Goal: Task Accomplishment & Management: Complete application form

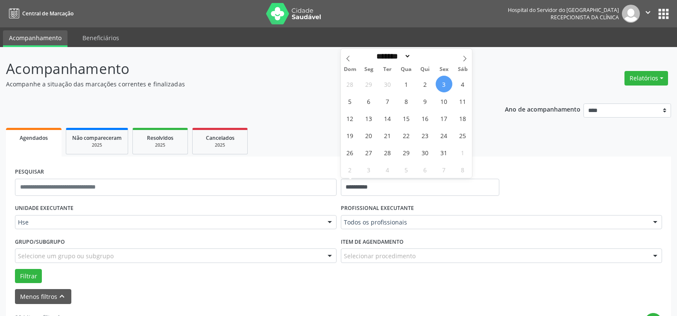
select select "*"
click at [444, 80] on span "3" at bounding box center [444, 84] width 17 height 17
type input "**********"
click at [444, 80] on span "3" at bounding box center [444, 84] width 17 height 17
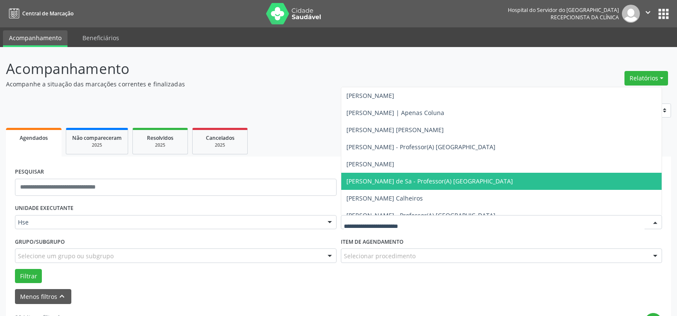
scroll to position [1282, 0]
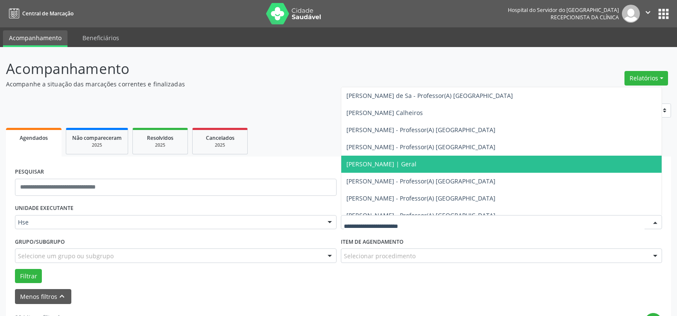
click at [380, 163] on span "[PERSON_NAME] | Geral" at bounding box center [382, 164] width 70 height 8
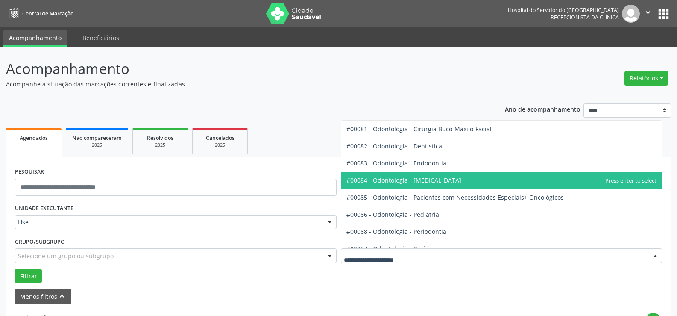
scroll to position [1111, 0]
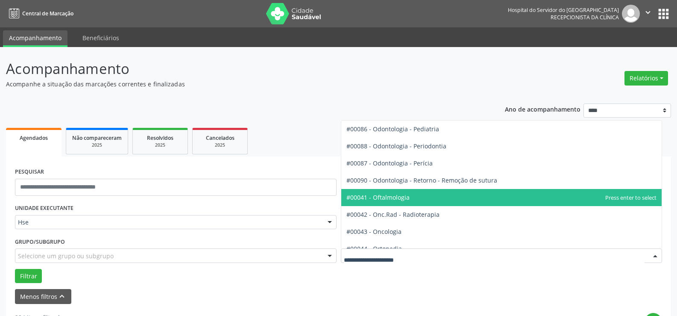
click at [384, 197] on span "#00041 - Oftalmologia" at bounding box center [378, 197] width 63 height 8
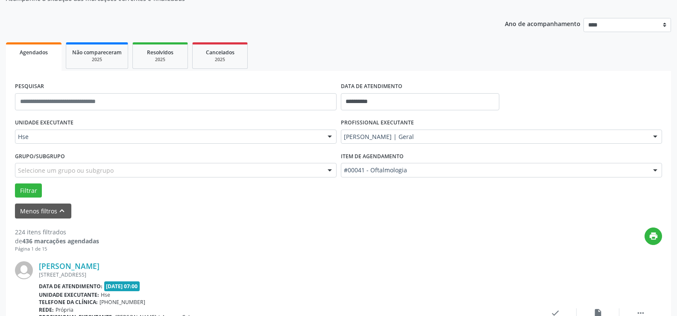
scroll to position [128, 0]
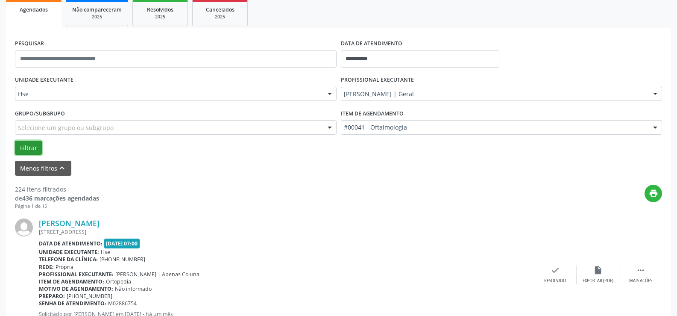
click at [31, 148] on button "Filtrar" at bounding box center [28, 148] width 27 height 15
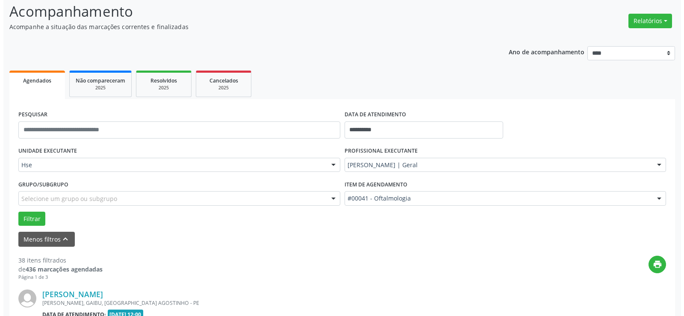
scroll to position [171, 0]
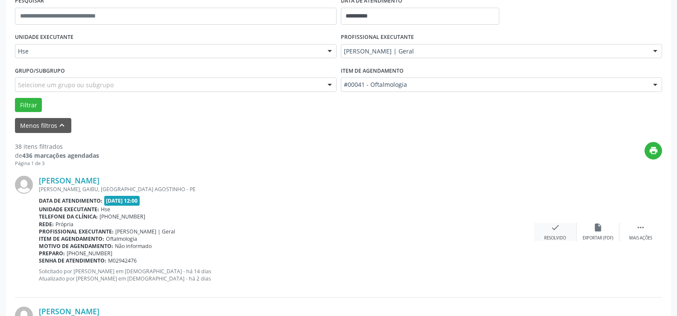
click at [556, 227] on icon "check" at bounding box center [555, 227] width 9 height 9
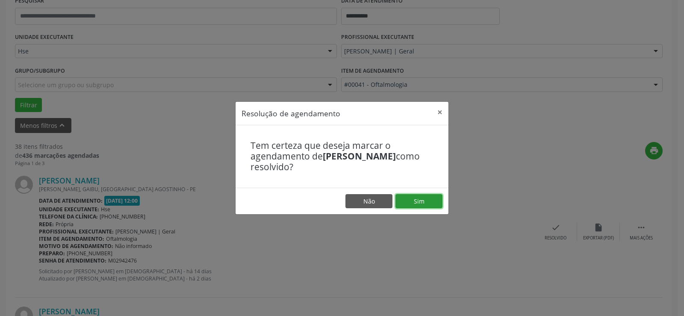
click at [424, 199] on button "Sim" at bounding box center [418, 201] width 47 height 15
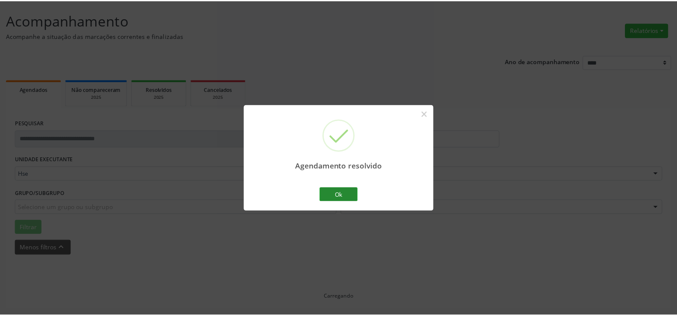
scroll to position [48, 0]
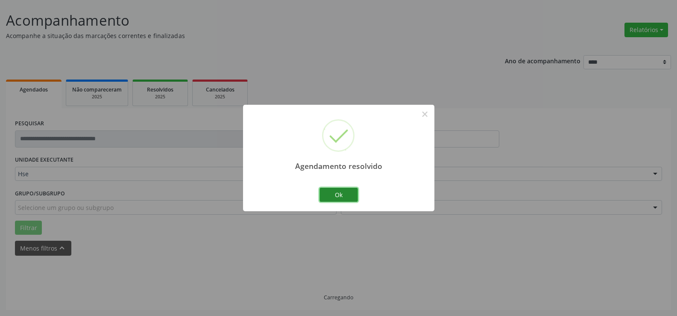
click at [341, 192] on button "Ok" at bounding box center [339, 195] width 38 height 15
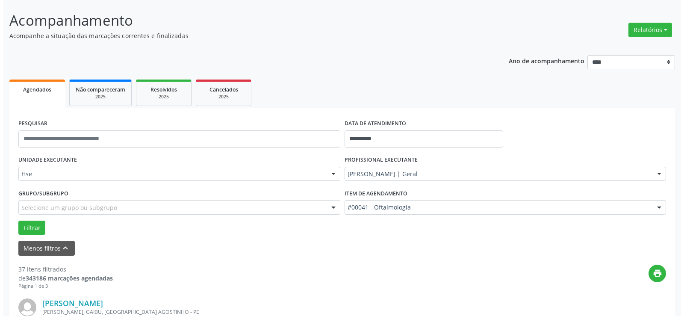
scroll to position [177, 0]
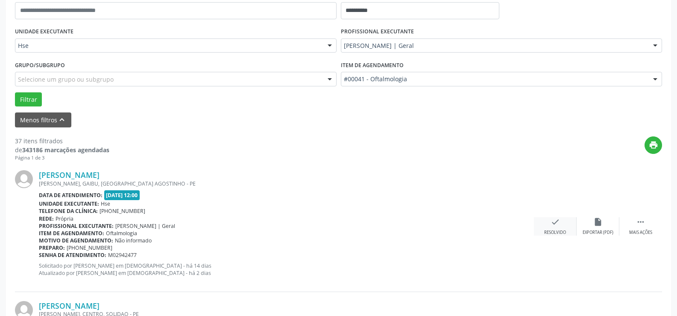
click at [557, 224] on icon "check" at bounding box center [555, 221] width 9 height 9
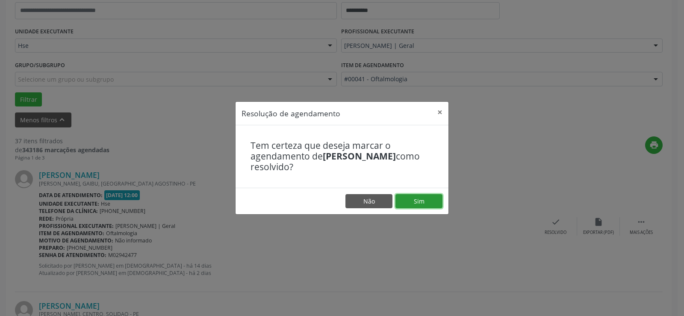
click at [424, 199] on button "Sim" at bounding box center [418, 201] width 47 height 15
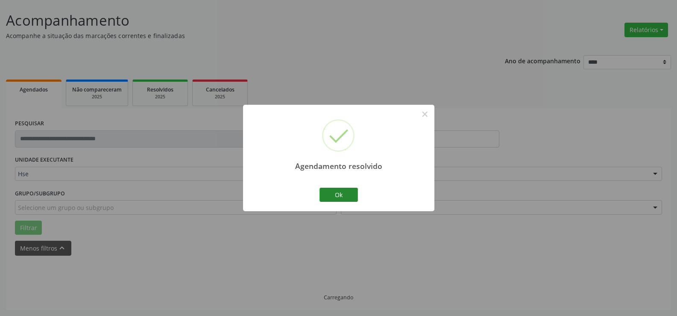
scroll to position [57, 0]
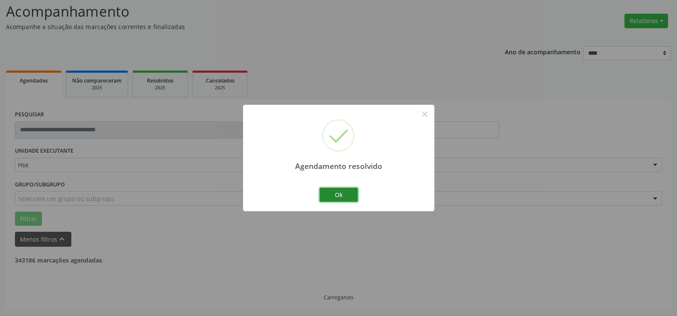
click at [336, 192] on button "Ok" at bounding box center [339, 195] width 38 height 15
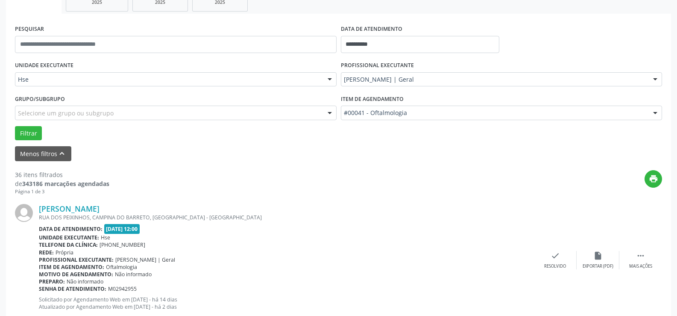
scroll to position [185, 0]
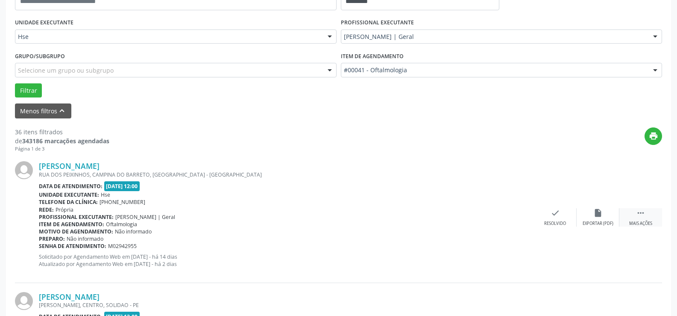
click at [647, 212] on div " Mais ações" at bounding box center [641, 217] width 43 height 18
click at [596, 210] on icon "alarm_off" at bounding box center [598, 212] width 9 height 9
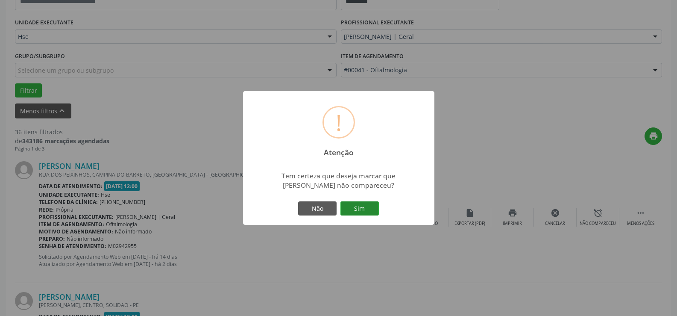
click at [354, 206] on button "Sim" at bounding box center [360, 208] width 38 height 15
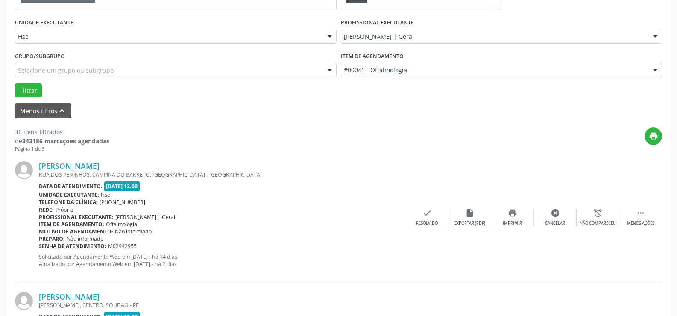
scroll to position [57, 0]
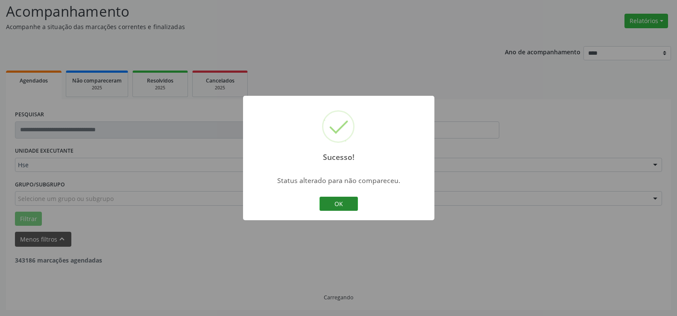
click at [332, 203] on button "OK" at bounding box center [339, 204] width 38 height 15
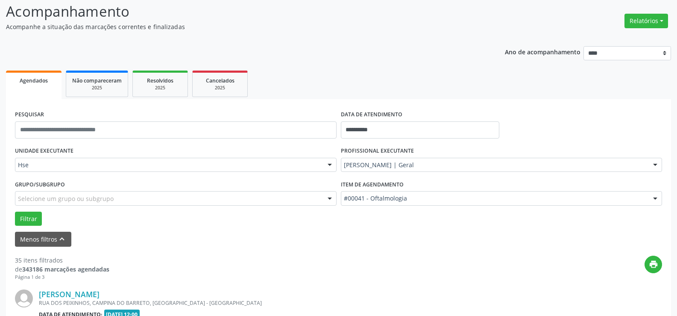
scroll to position [185, 0]
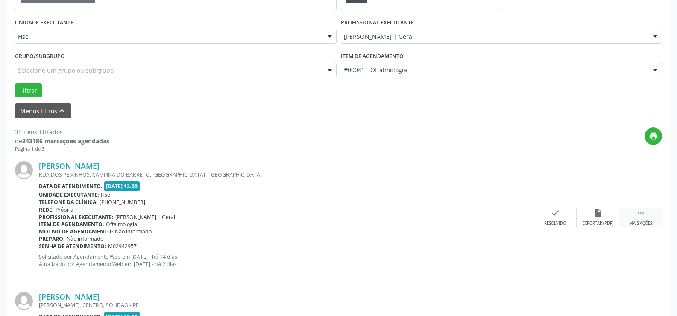
click at [639, 213] on icon "" at bounding box center [640, 212] width 9 height 9
click at [597, 213] on icon "alarm_off" at bounding box center [598, 212] width 9 height 9
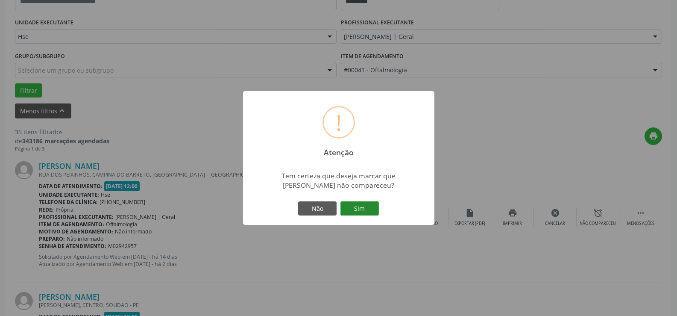
click at [359, 206] on button "Sim" at bounding box center [360, 208] width 38 height 15
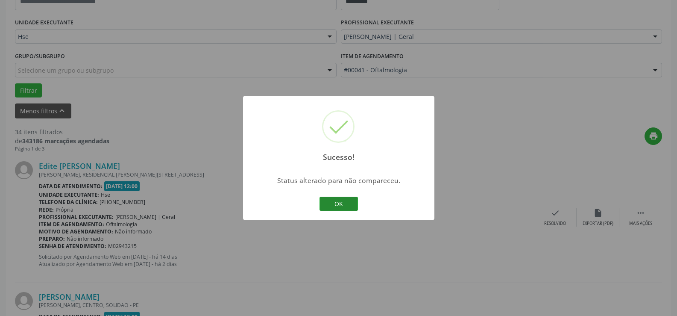
click at [337, 204] on button "OK" at bounding box center [339, 204] width 38 height 15
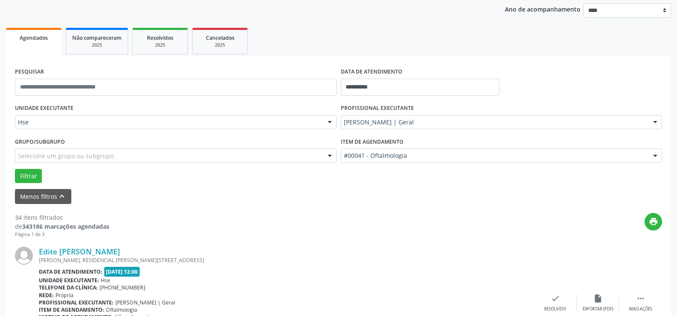
scroll to position [228, 0]
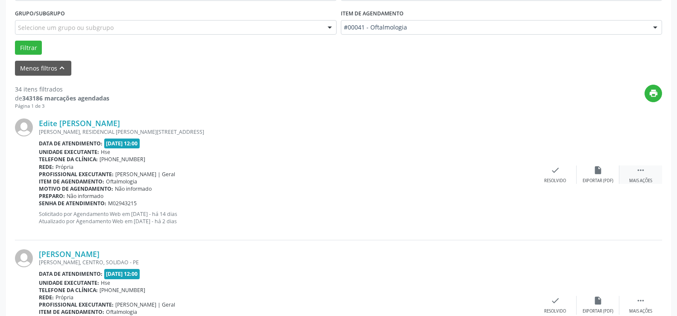
click at [640, 170] on icon "" at bounding box center [640, 169] width 9 height 9
click at [599, 169] on icon "alarm_off" at bounding box center [598, 169] width 9 height 9
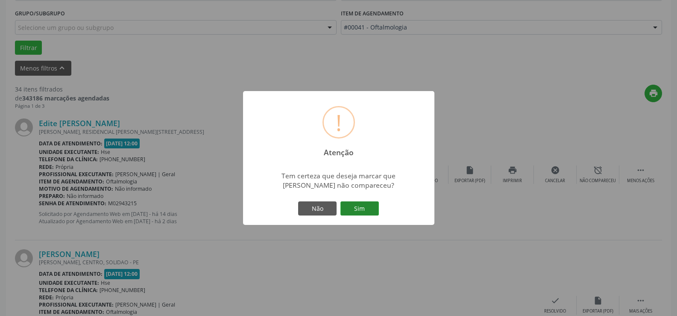
click at [362, 206] on button "Sim" at bounding box center [360, 208] width 38 height 15
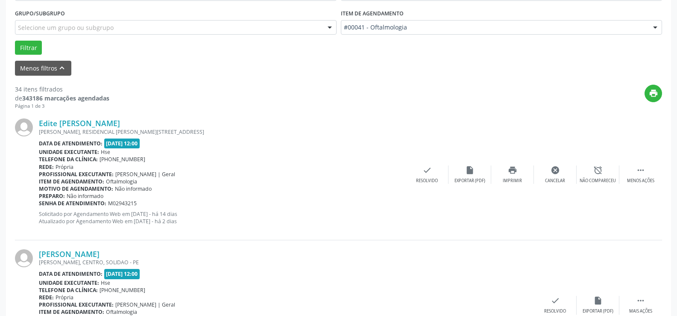
scroll to position [57, 0]
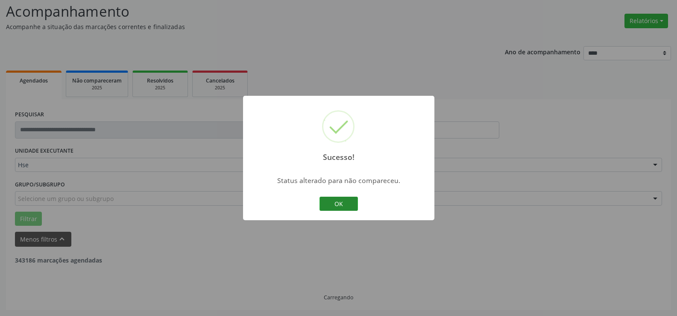
click at [337, 203] on button "OK" at bounding box center [339, 204] width 38 height 15
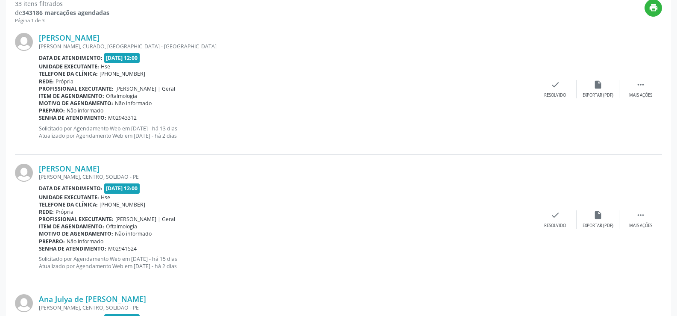
scroll to position [228, 0]
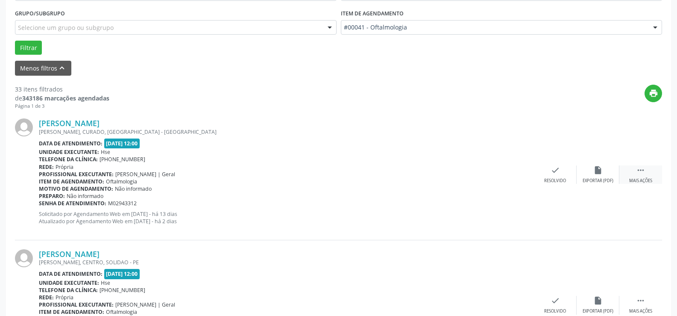
click at [638, 172] on icon "" at bounding box center [640, 169] width 9 height 9
click at [595, 170] on icon "alarm_off" at bounding box center [598, 169] width 9 height 9
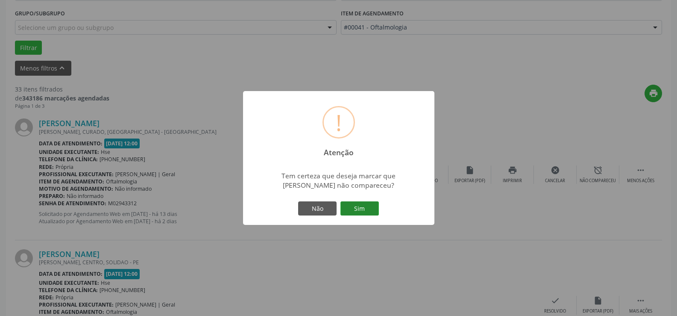
click at [359, 208] on button "Sim" at bounding box center [360, 208] width 38 height 15
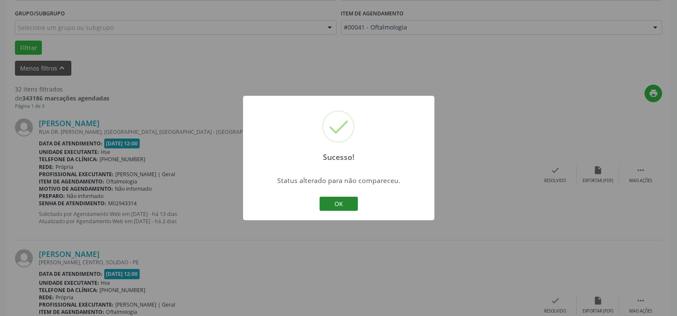
click at [344, 206] on button "OK" at bounding box center [339, 204] width 38 height 15
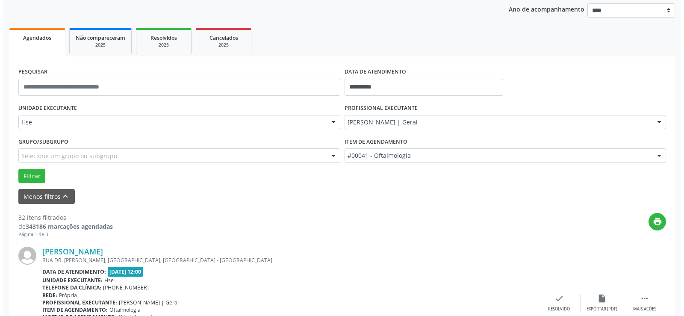
scroll to position [185, 0]
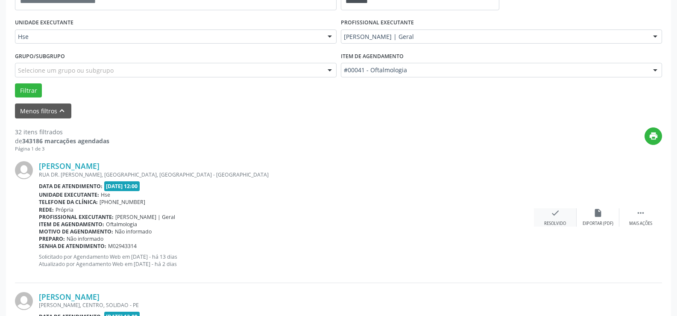
click at [552, 212] on icon "check" at bounding box center [555, 212] width 9 height 9
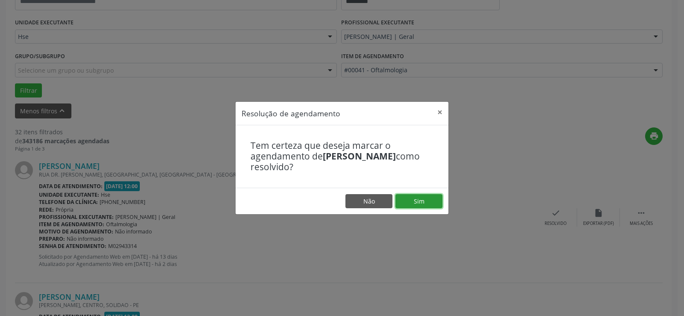
click at [421, 197] on button "Sim" at bounding box center [418, 201] width 47 height 15
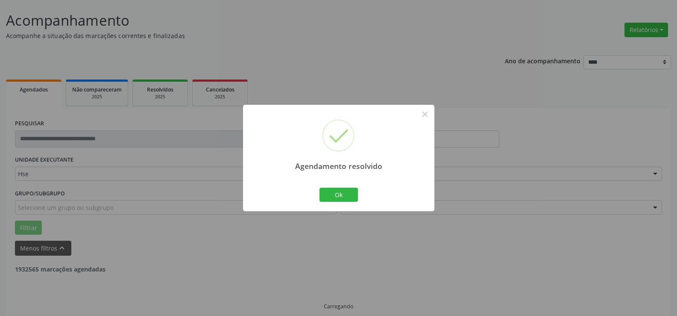
scroll to position [57, 0]
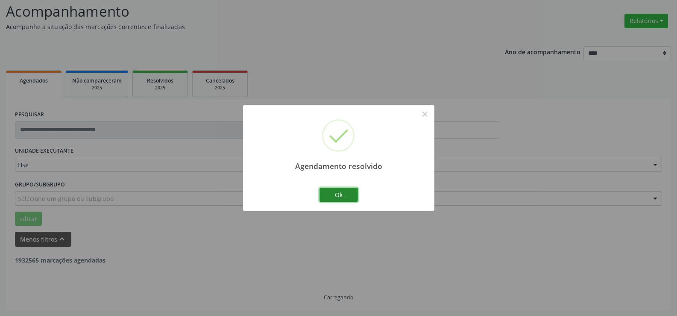
click at [336, 190] on button "Ok" at bounding box center [339, 195] width 38 height 15
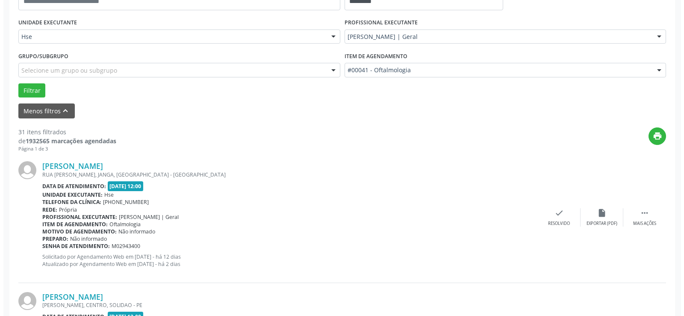
scroll to position [228, 0]
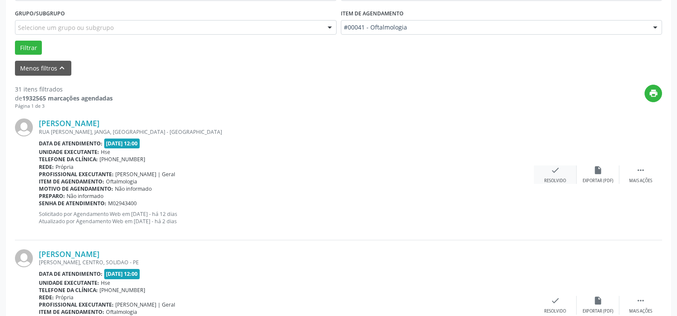
click at [553, 174] on icon "check" at bounding box center [555, 169] width 9 height 9
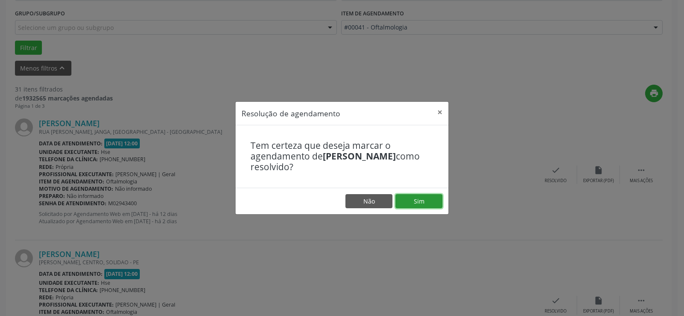
click at [419, 198] on button "Sim" at bounding box center [418, 201] width 47 height 15
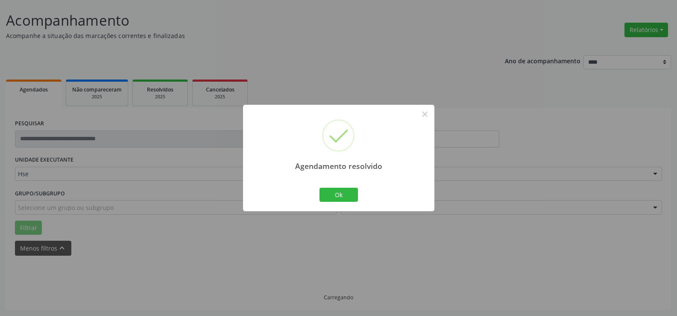
scroll to position [57, 0]
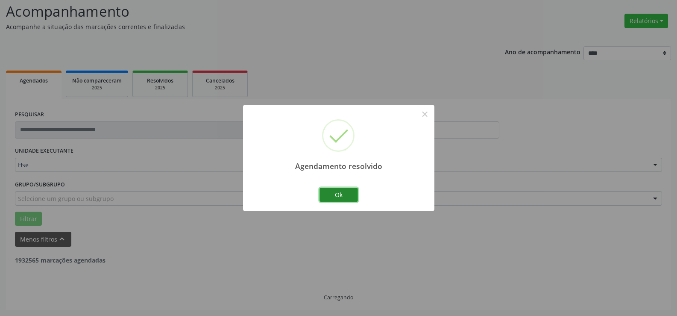
click at [339, 192] on button "Ok" at bounding box center [339, 195] width 38 height 15
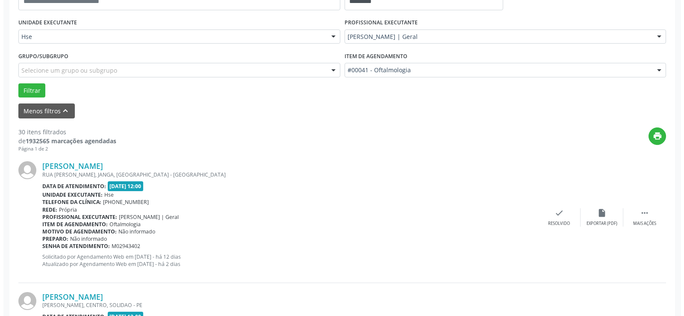
scroll to position [228, 0]
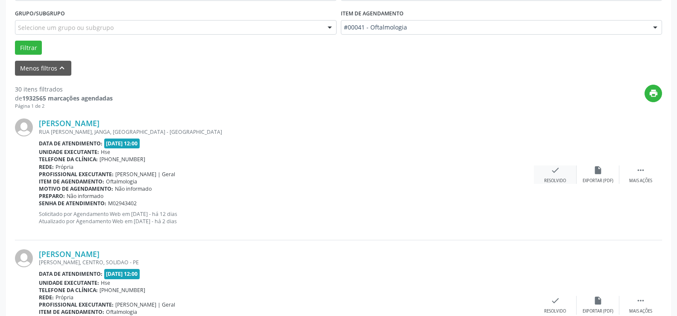
click at [554, 171] on icon "check" at bounding box center [555, 169] width 9 height 9
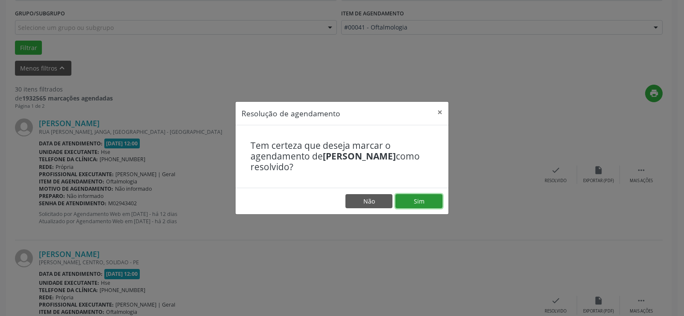
click at [416, 201] on button "Sim" at bounding box center [418, 201] width 47 height 15
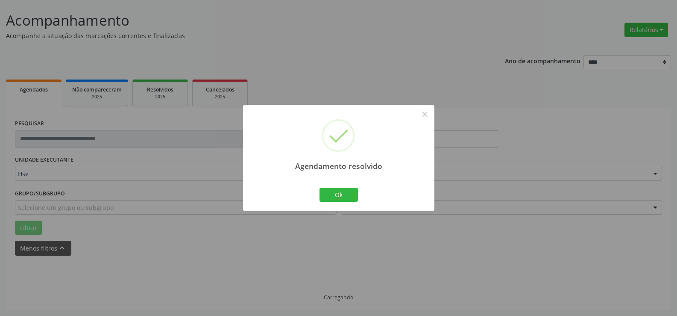
scroll to position [57, 0]
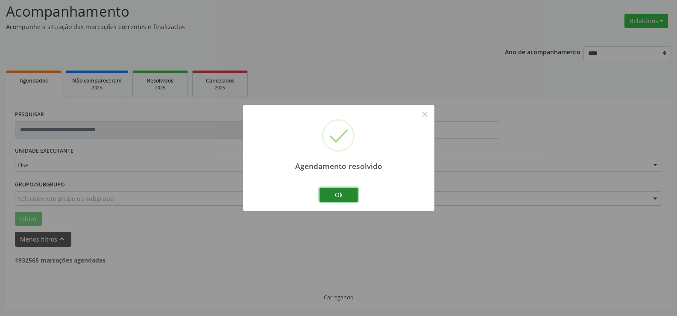
click at [338, 192] on button "Ok" at bounding box center [339, 195] width 38 height 15
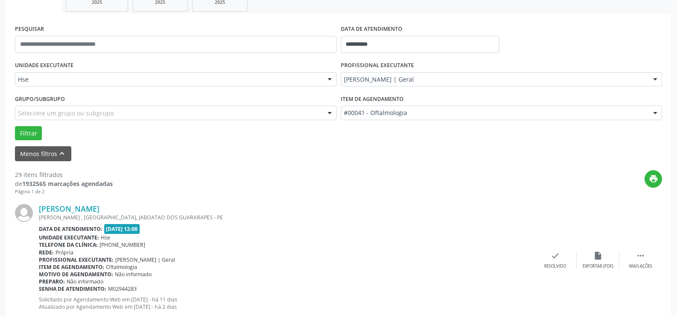
scroll to position [228, 0]
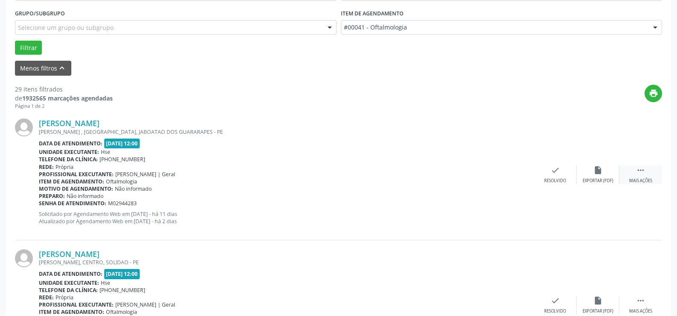
click at [639, 171] on icon "" at bounding box center [640, 169] width 9 height 9
click at [601, 173] on icon "alarm_off" at bounding box center [598, 169] width 9 height 9
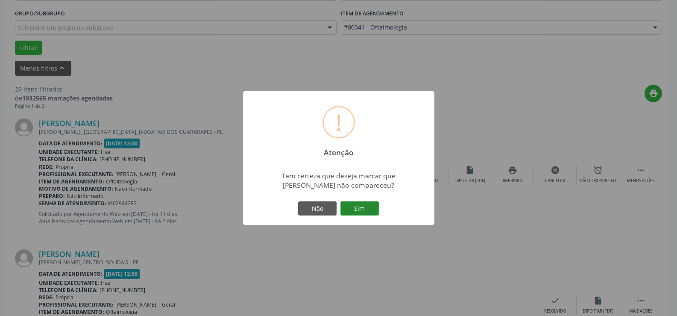
click at [356, 206] on button "Sim" at bounding box center [360, 208] width 38 height 15
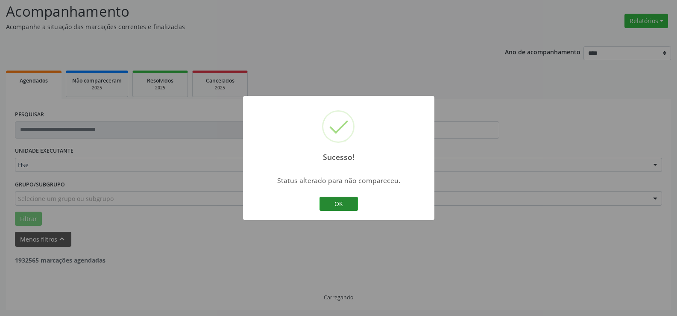
click at [339, 202] on button "OK" at bounding box center [339, 204] width 38 height 15
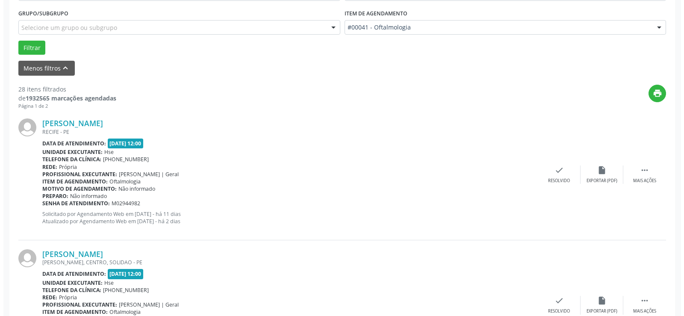
scroll to position [143, 0]
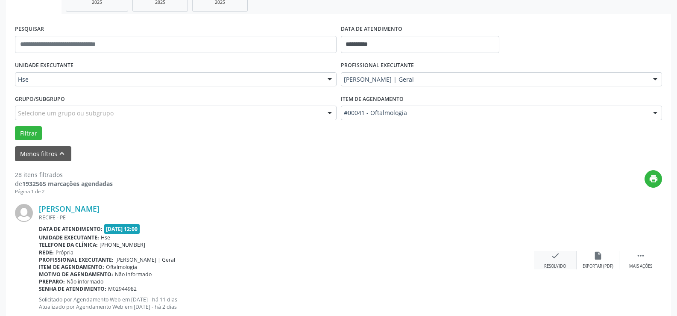
click at [555, 256] on icon "check" at bounding box center [555, 255] width 9 height 9
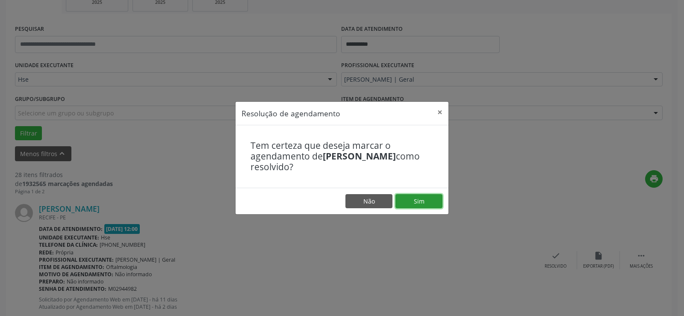
click at [420, 201] on button "Sim" at bounding box center [418, 201] width 47 height 15
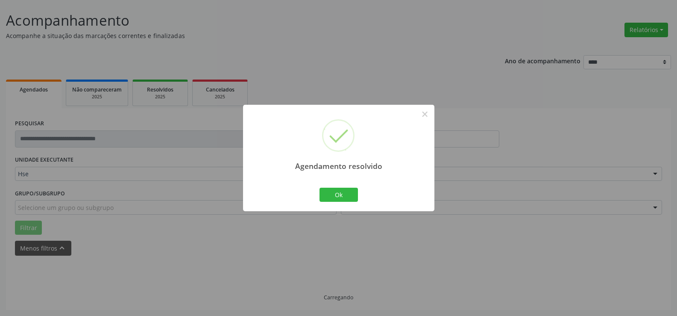
scroll to position [57, 0]
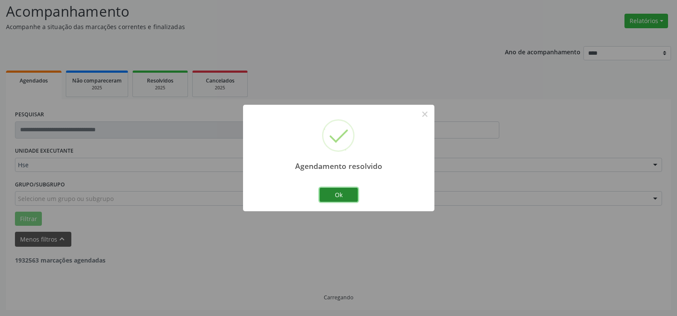
click at [335, 194] on button "Ok" at bounding box center [339, 195] width 38 height 15
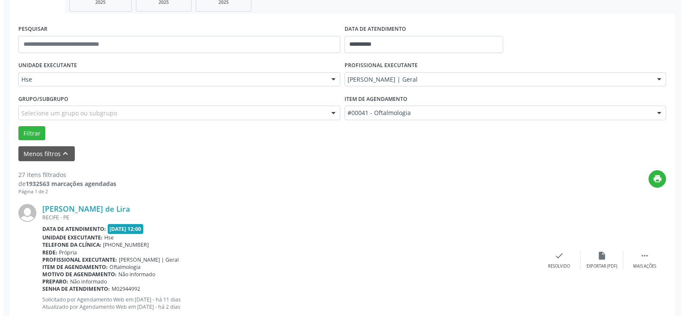
scroll to position [185, 0]
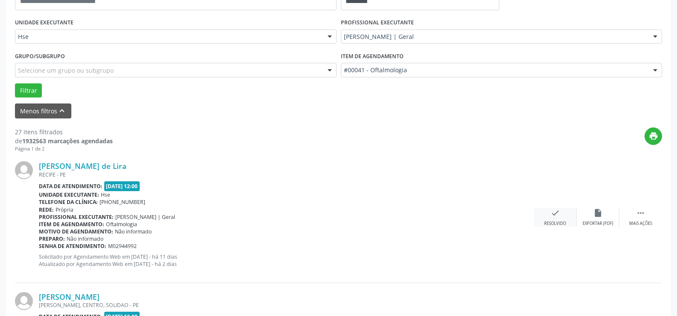
click at [555, 215] on icon "check" at bounding box center [555, 212] width 9 height 9
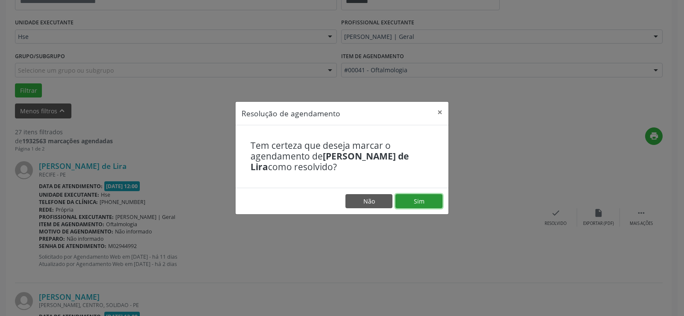
click at [417, 197] on button "Sim" at bounding box center [418, 201] width 47 height 15
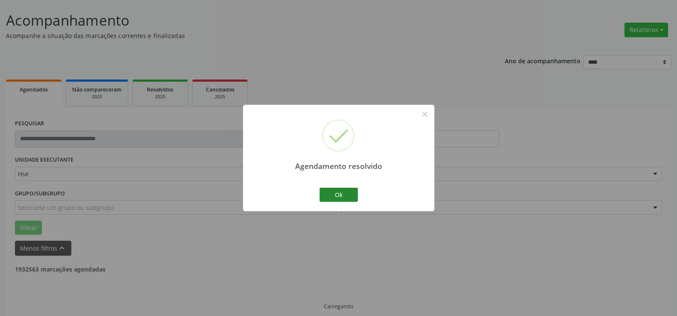
scroll to position [57, 0]
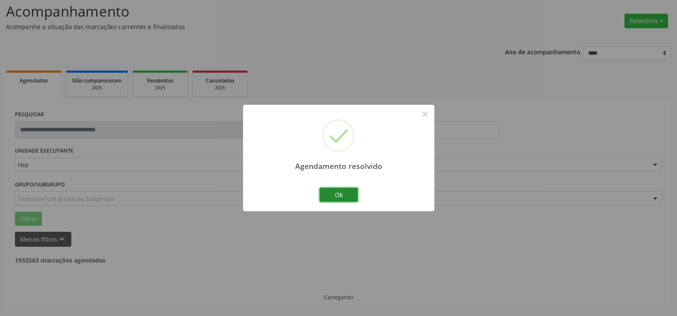
click at [337, 194] on button "Ok" at bounding box center [339, 195] width 38 height 15
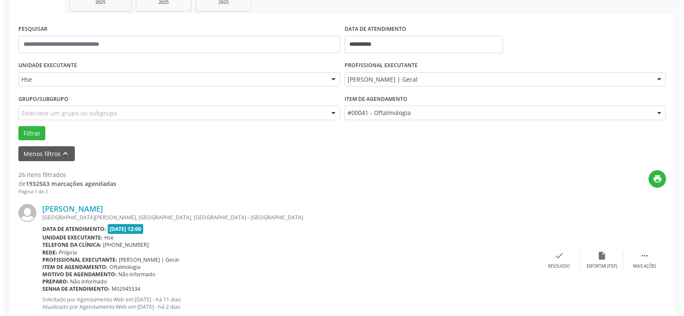
scroll to position [185, 0]
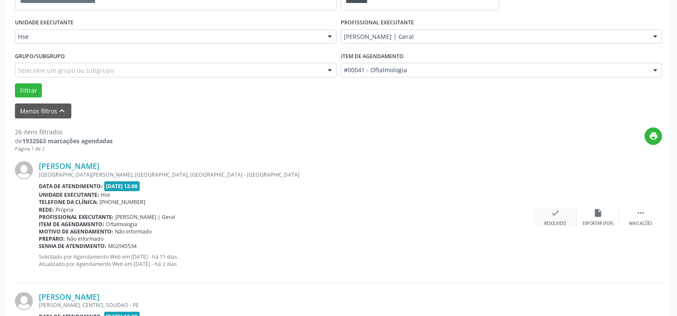
click at [555, 215] on icon "check" at bounding box center [555, 212] width 9 height 9
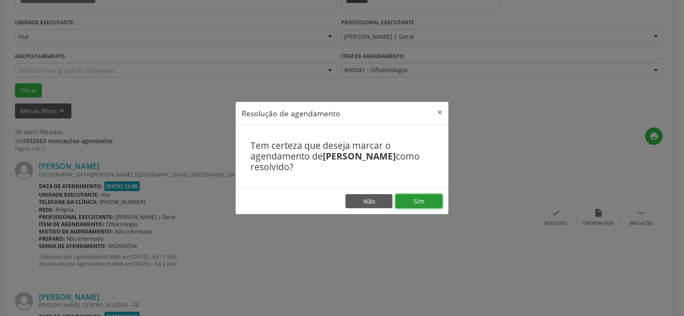
click at [418, 198] on button "Sim" at bounding box center [418, 201] width 47 height 15
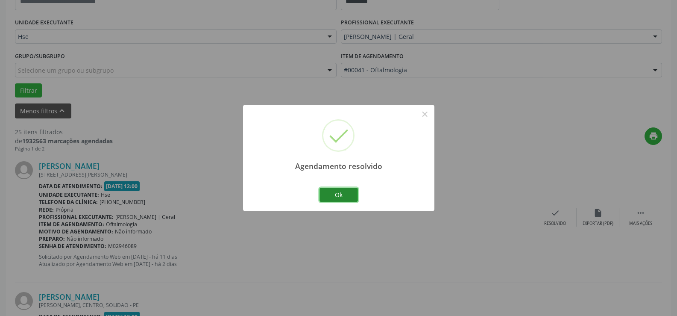
click at [341, 196] on button "Ok" at bounding box center [339, 195] width 38 height 15
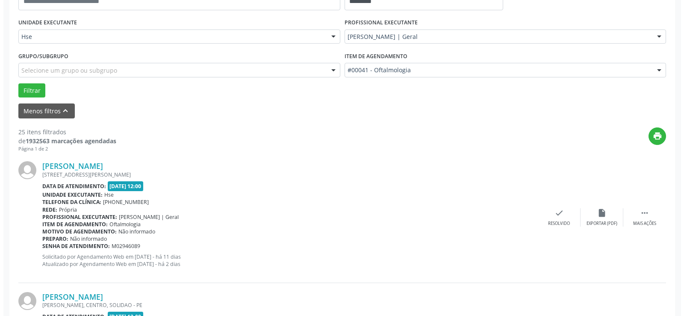
scroll to position [228, 0]
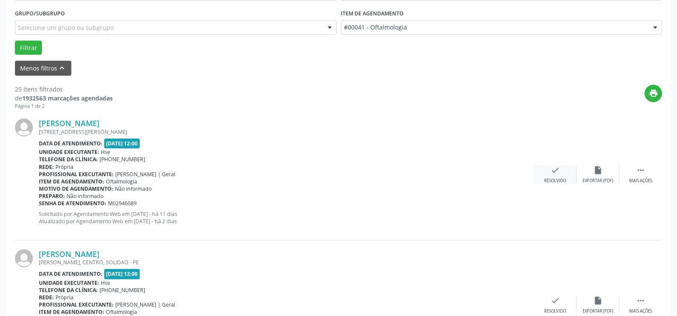
click at [556, 170] on icon "check" at bounding box center [555, 169] width 9 height 9
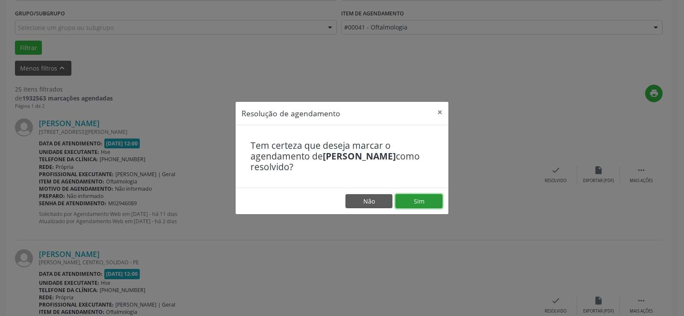
click at [420, 204] on button "Sim" at bounding box center [418, 201] width 47 height 15
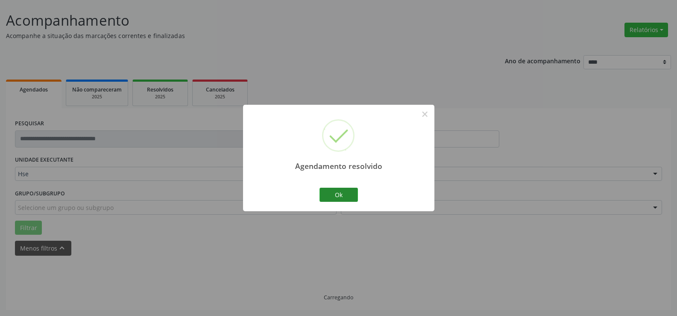
scroll to position [57, 0]
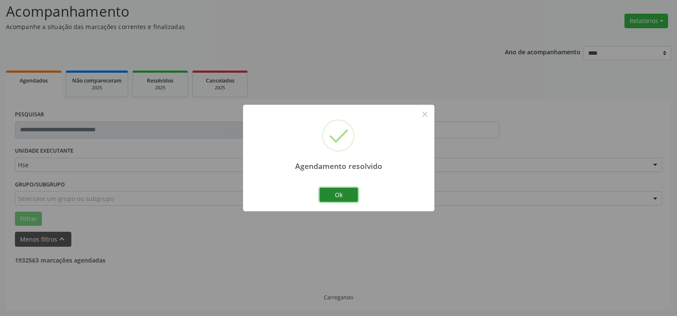
click at [336, 193] on button "Ok" at bounding box center [339, 195] width 38 height 15
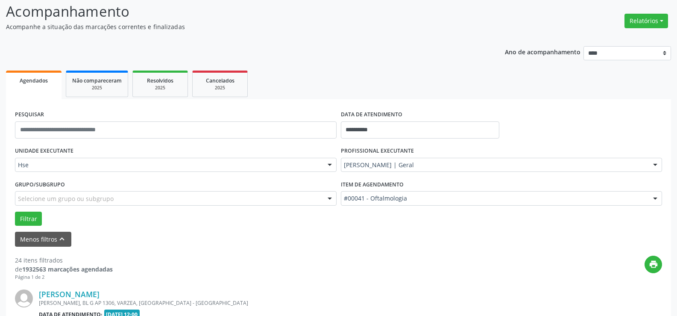
scroll to position [143, 0]
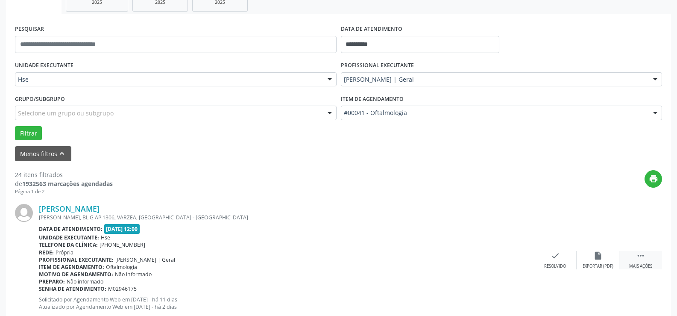
click at [641, 253] on icon "" at bounding box center [640, 255] width 9 height 9
click at [597, 253] on icon "alarm_off" at bounding box center [598, 255] width 9 height 9
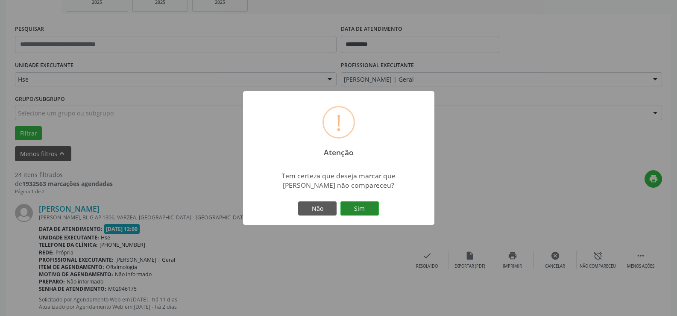
click at [356, 212] on button "Sim" at bounding box center [360, 208] width 38 height 15
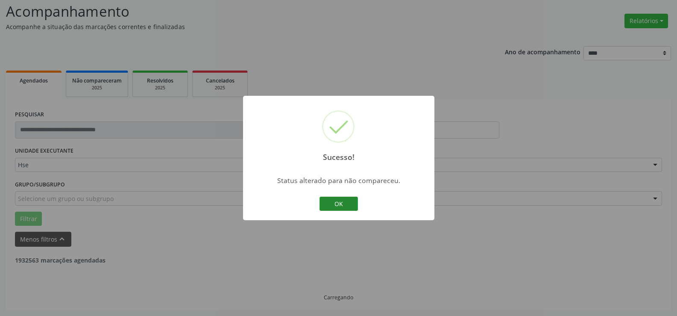
scroll to position [57, 0]
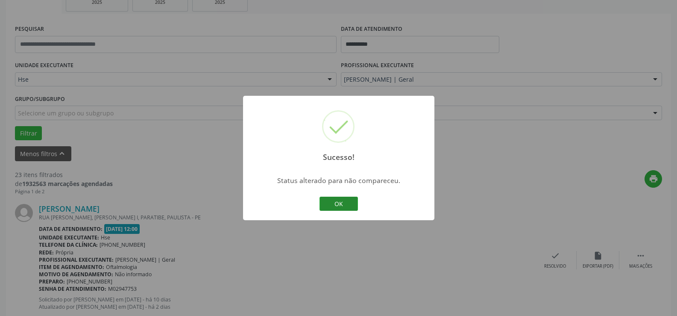
click at [335, 203] on button "OK" at bounding box center [339, 204] width 38 height 15
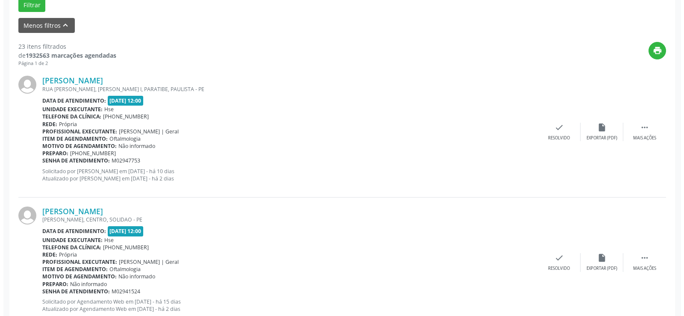
scroll to position [228, 0]
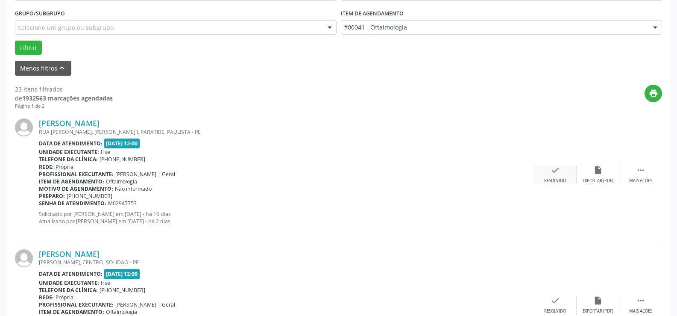
click at [558, 170] on icon "check" at bounding box center [555, 169] width 9 height 9
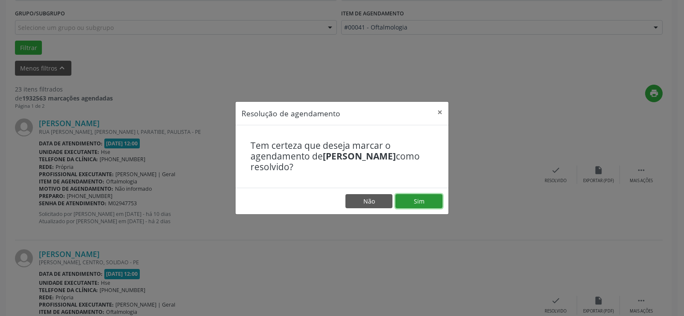
click at [418, 200] on button "Sim" at bounding box center [418, 201] width 47 height 15
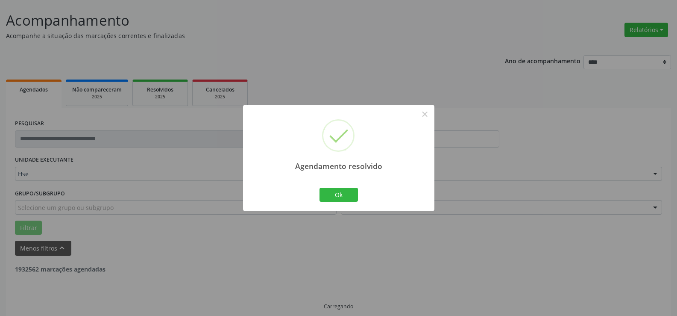
scroll to position [57, 0]
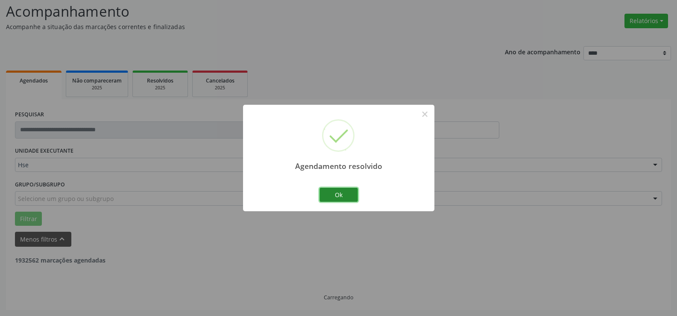
click at [335, 192] on button "Ok" at bounding box center [339, 195] width 38 height 15
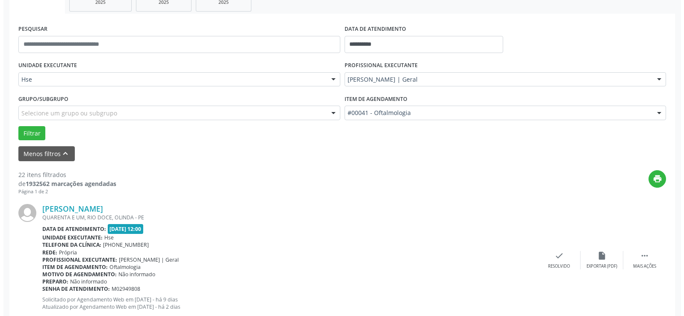
scroll to position [185, 0]
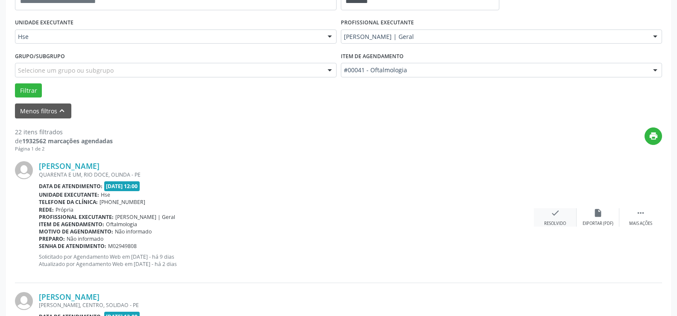
click at [556, 214] on icon "check" at bounding box center [555, 212] width 9 height 9
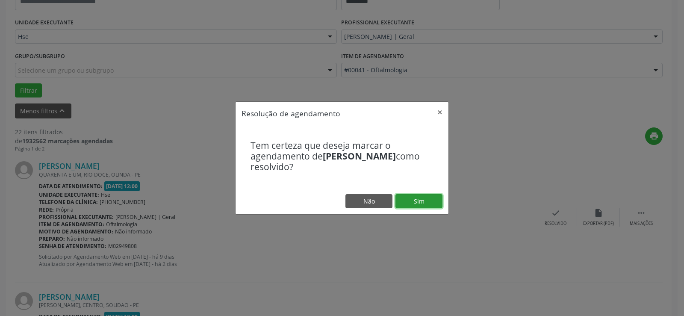
click at [420, 198] on button "Sim" at bounding box center [418, 201] width 47 height 15
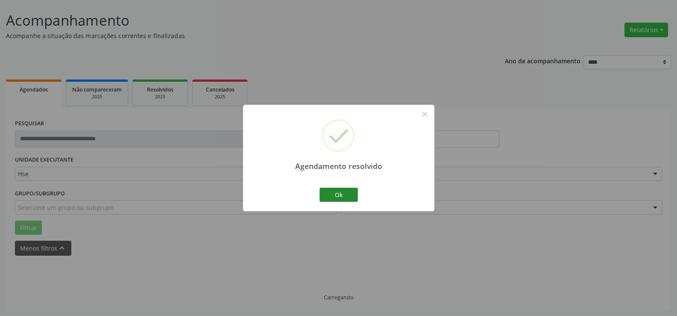
scroll to position [57, 0]
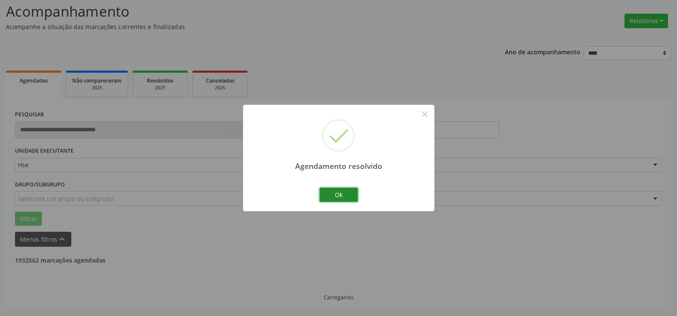
click at [341, 193] on button "Ok" at bounding box center [339, 195] width 38 height 15
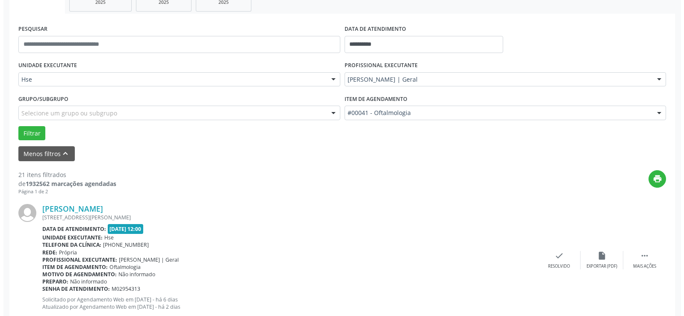
scroll to position [185, 0]
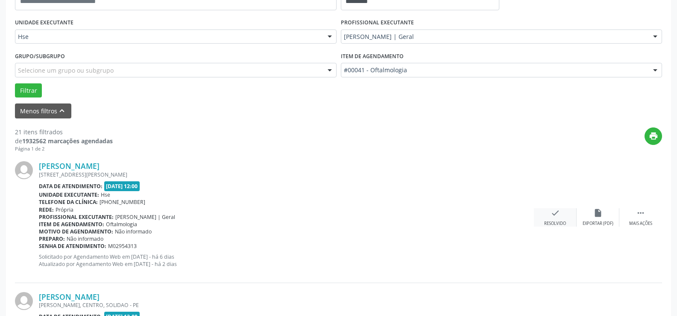
click at [555, 213] on icon "check" at bounding box center [555, 212] width 9 height 9
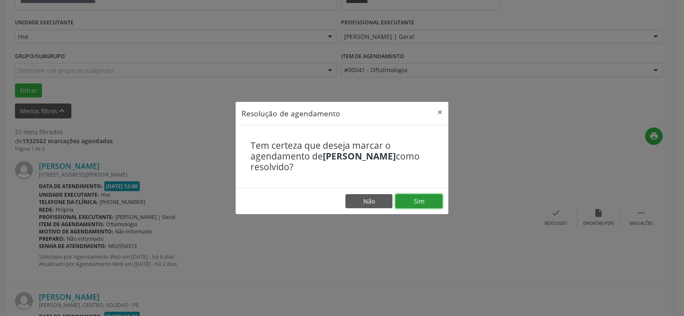
click at [420, 202] on button "Sim" at bounding box center [418, 201] width 47 height 15
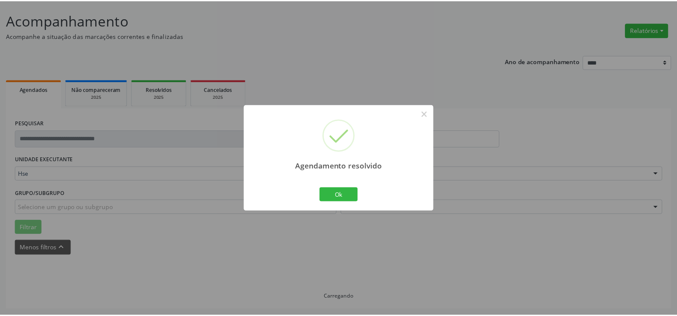
scroll to position [48, 0]
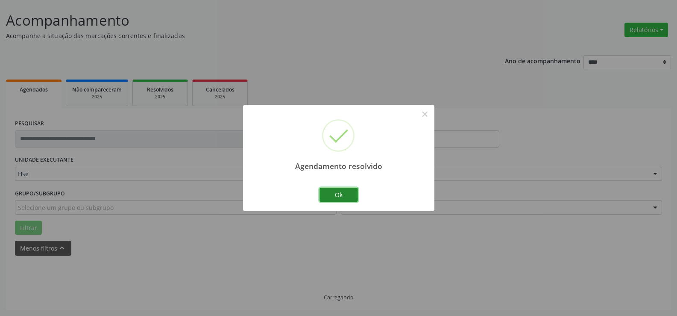
click at [339, 193] on button "Ok" at bounding box center [339, 195] width 38 height 15
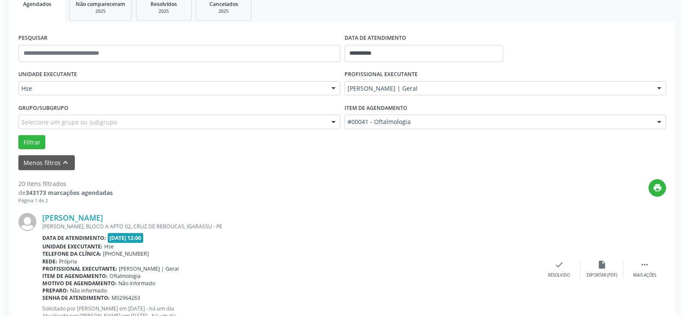
scroll to position [177, 0]
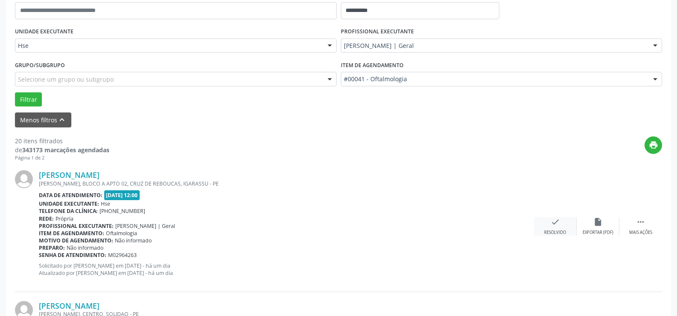
click at [556, 221] on icon "check" at bounding box center [555, 221] width 9 height 9
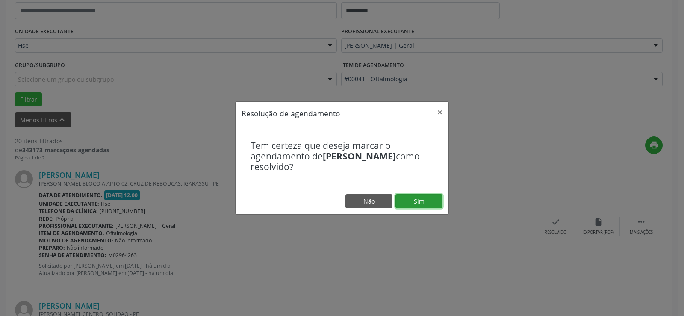
click at [418, 199] on button "Sim" at bounding box center [418, 201] width 47 height 15
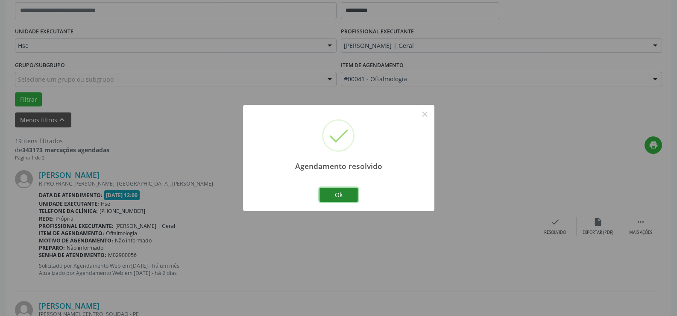
click at [339, 194] on button "Ok" at bounding box center [339, 195] width 38 height 15
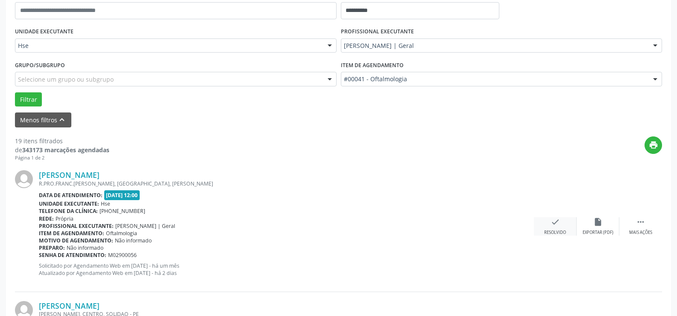
click at [551, 222] on icon "check" at bounding box center [555, 221] width 9 height 9
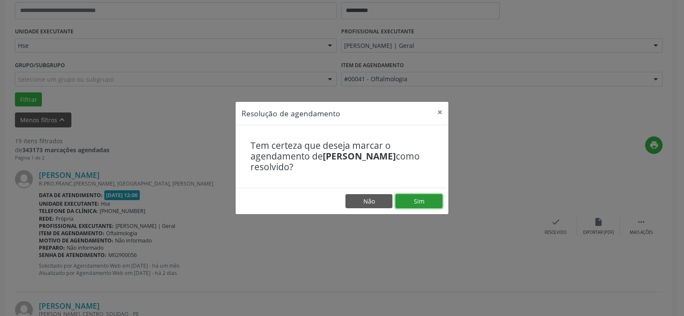
click at [424, 200] on button "Sim" at bounding box center [418, 201] width 47 height 15
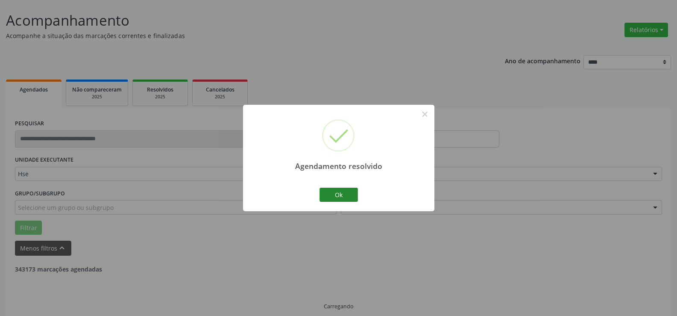
scroll to position [57, 0]
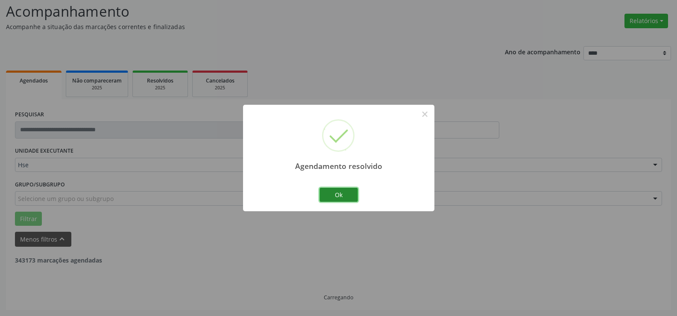
click at [336, 194] on button "Ok" at bounding box center [339, 195] width 38 height 15
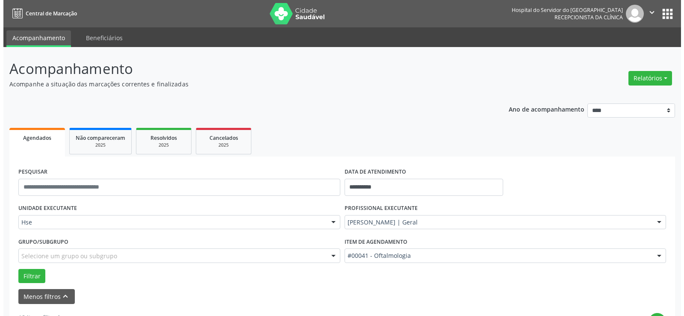
scroll to position [214, 0]
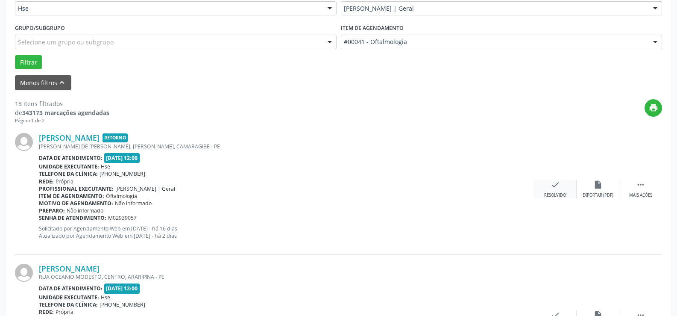
click at [555, 183] on icon "check" at bounding box center [555, 184] width 9 height 9
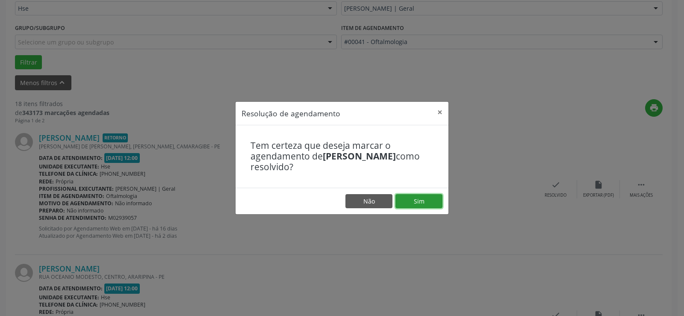
click at [415, 200] on button "Sim" at bounding box center [418, 201] width 47 height 15
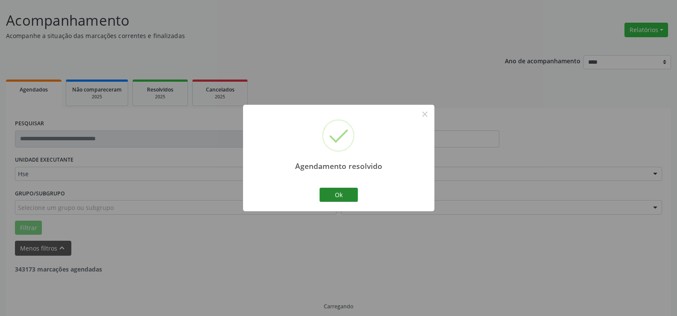
scroll to position [57, 0]
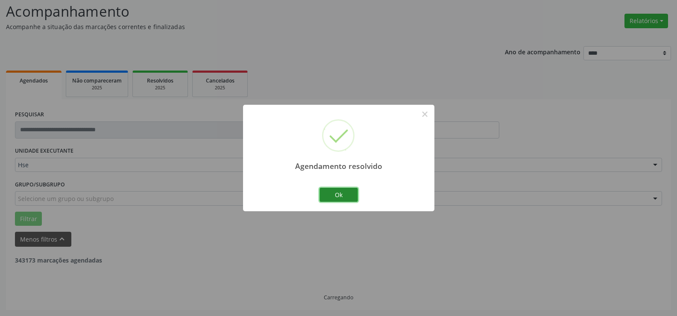
click at [337, 196] on button "Ok" at bounding box center [339, 195] width 38 height 15
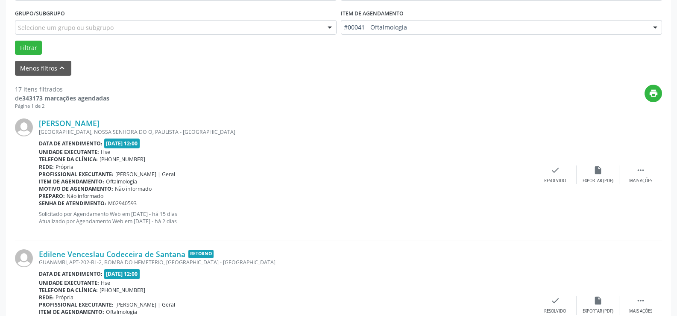
scroll to position [185, 0]
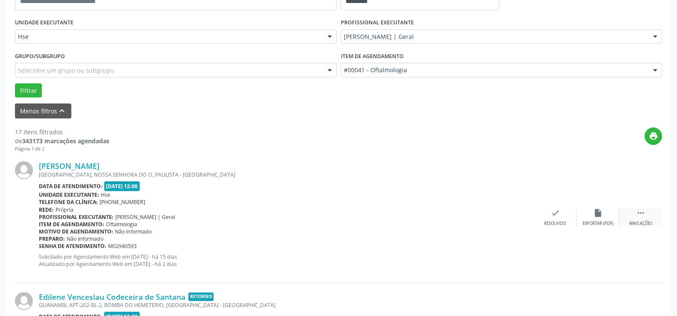
click at [639, 212] on icon "" at bounding box center [640, 212] width 9 height 9
click at [597, 210] on icon "alarm_off" at bounding box center [598, 212] width 9 height 9
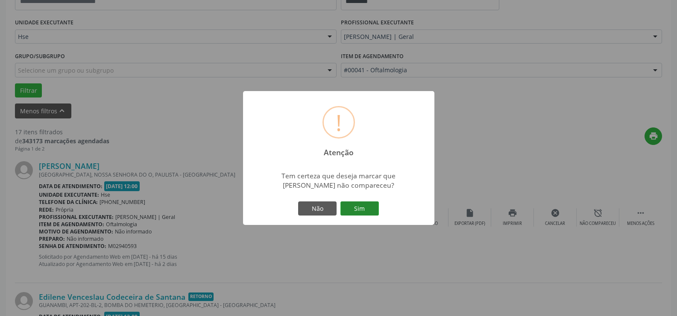
click at [358, 208] on button "Sim" at bounding box center [360, 208] width 38 height 15
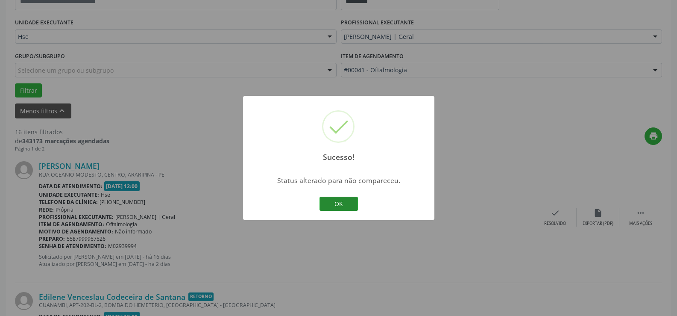
click at [334, 204] on button "OK" at bounding box center [339, 204] width 38 height 15
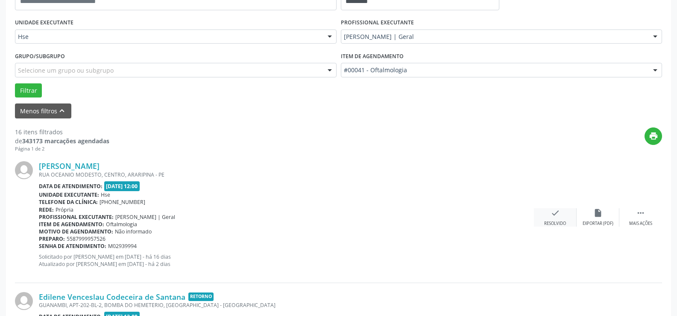
click at [554, 214] on icon "check" at bounding box center [555, 212] width 9 height 9
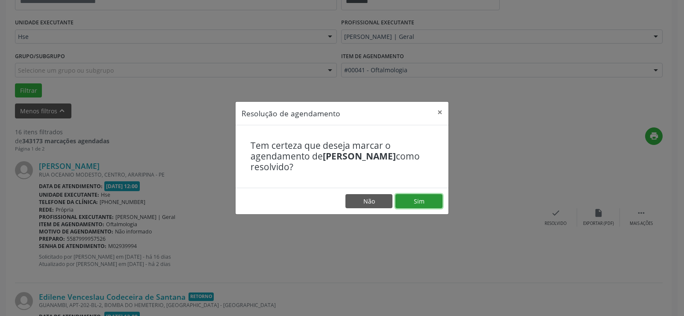
click at [417, 199] on button "Sim" at bounding box center [418, 201] width 47 height 15
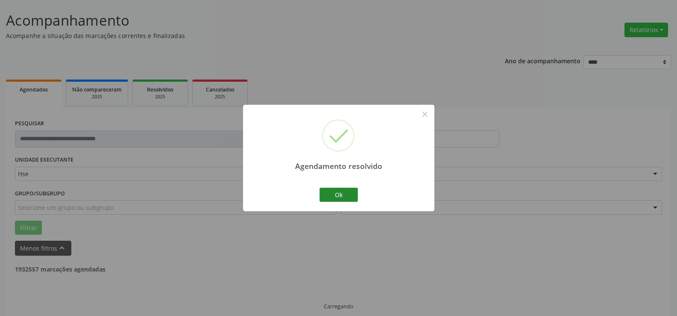
scroll to position [57, 0]
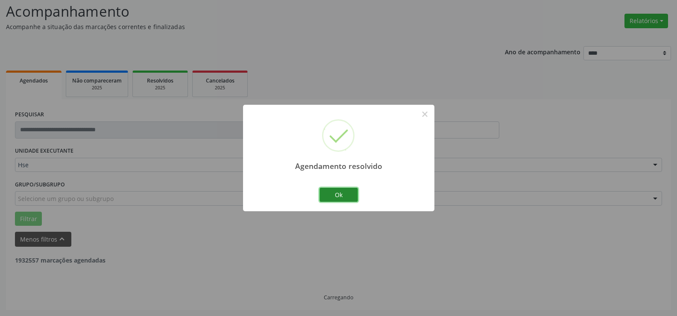
click at [336, 192] on button "Ok" at bounding box center [339, 195] width 38 height 15
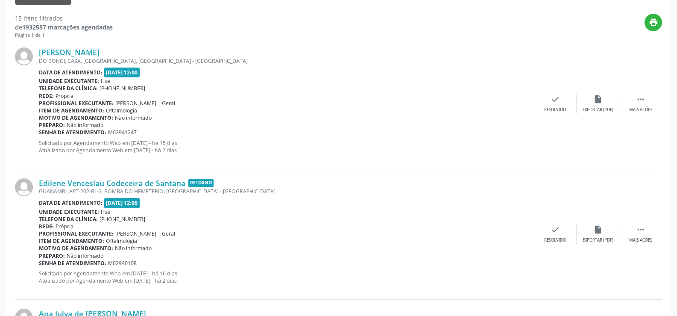
scroll to position [171, 0]
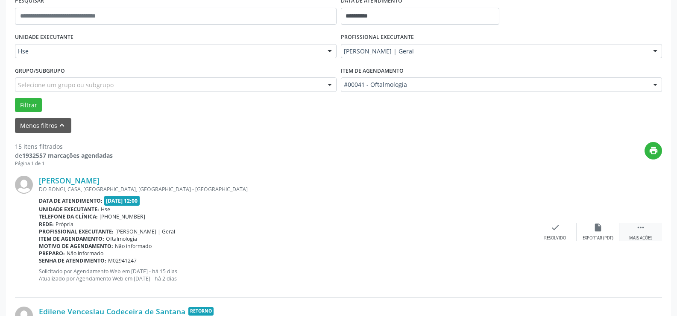
click at [640, 225] on icon "" at bounding box center [640, 227] width 9 height 9
click at [601, 224] on icon "alarm_off" at bounding box center [598, 227] width 9 height 9
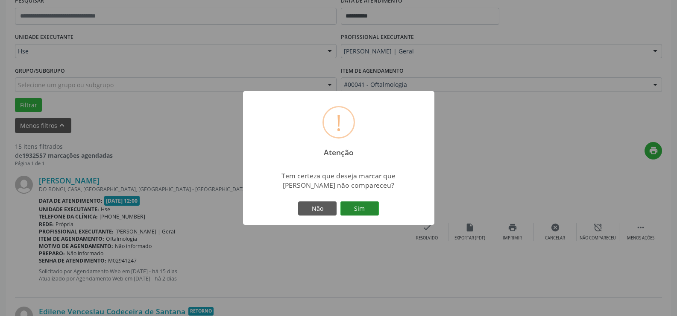
click at [358, 209] on button "Sim" at bounding box center [360, 208] width 38 height 15
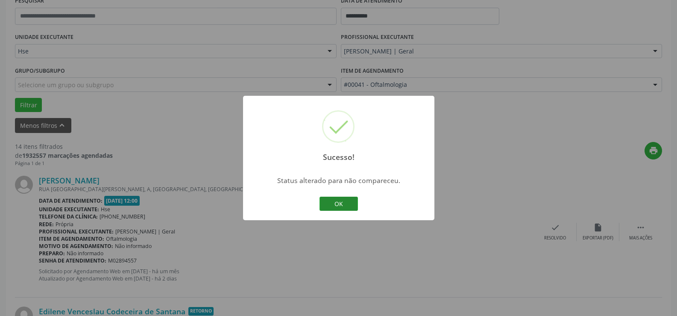
click at [341, 202] on button "OK" at bounding box center [339, 204] width 38 height 15
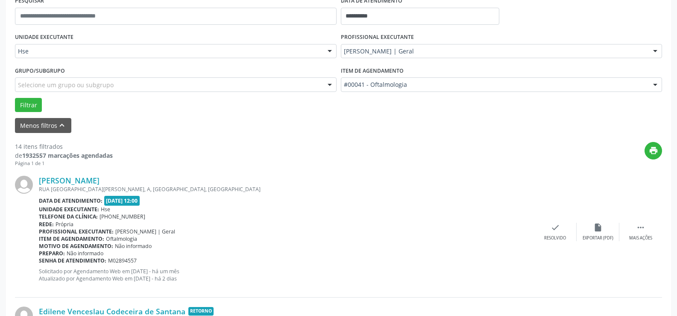
scroll to position [214, 0]
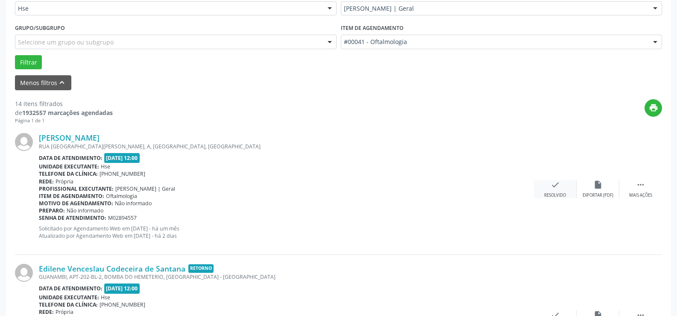
click at [555, 185] on icon "check" at bounding box center [555, 184] width 9 height 9
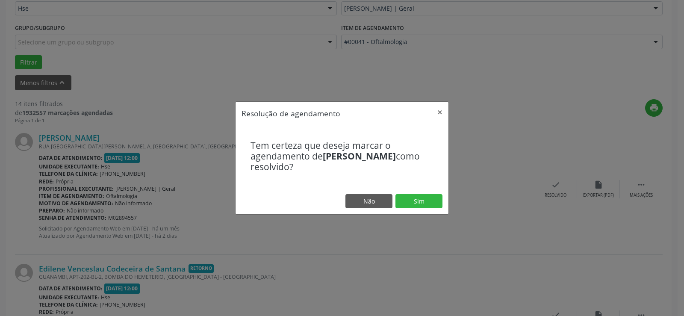
drag, startPoint x: 555, startPoint y: 185, endPoint x: 517, endPoint y: 249, distance: 73.8
click at [517, 249] on div "Resolução de agendamento × Tem certeza que deseja marcar o agendamento de [PERS…" at bounding box center [342, 158] width 684 height 316
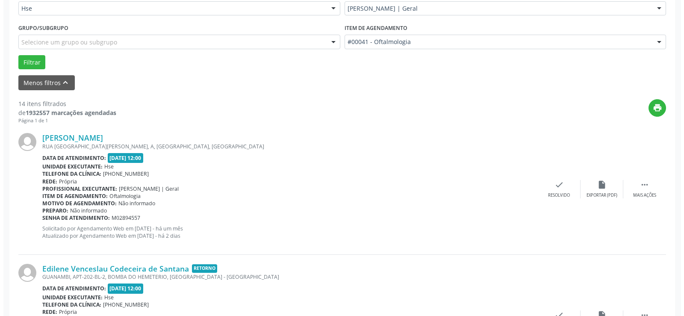
scroll to position [256, 0]
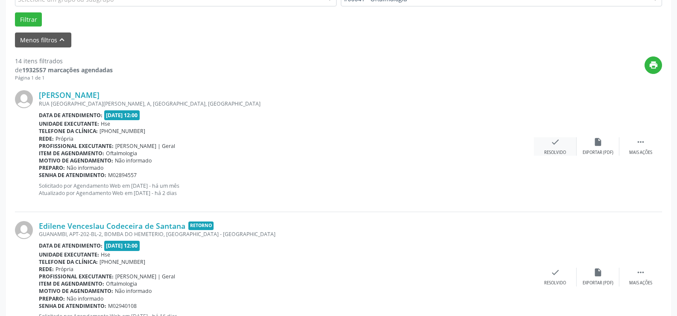
click at [554, 143] on icon "check" at bounding box center [555, 141] width 9 height 9
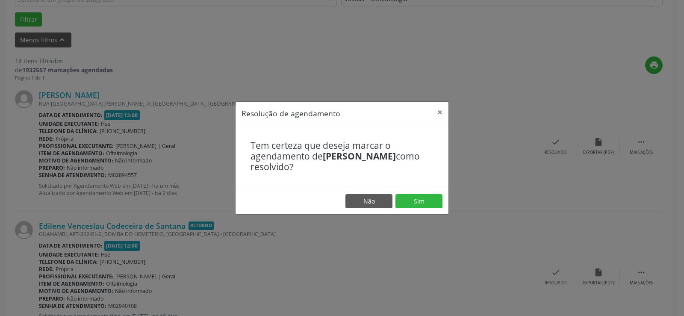
click at [471, 121] on div "Resolução de agendamento × Tem certeza que deseja marcar o agendamento de [PERS…" at bounding box center [342, 158] width 684 height 316
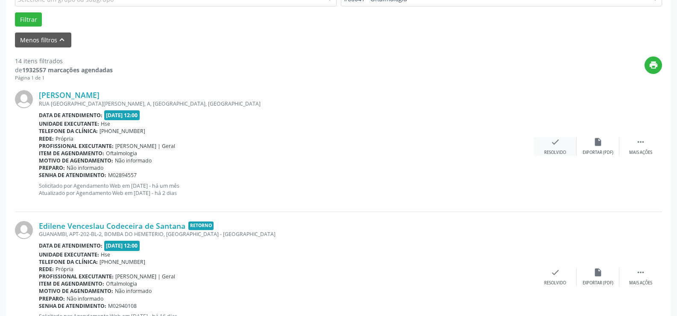
click at [556, 143] on icon "check" at bounding box center [555, 141] width 9 height 9
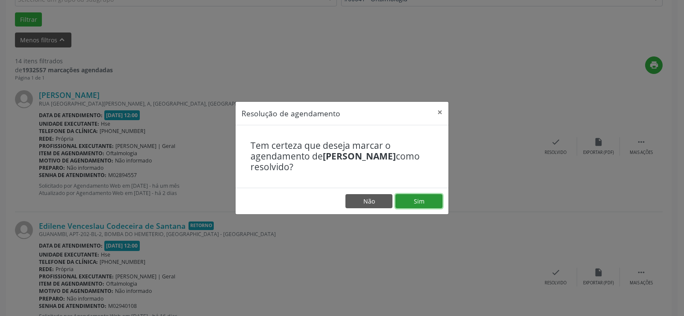
click at [419, 202] on button "Sim" at bounding box center [418, 201] width 47 height 15
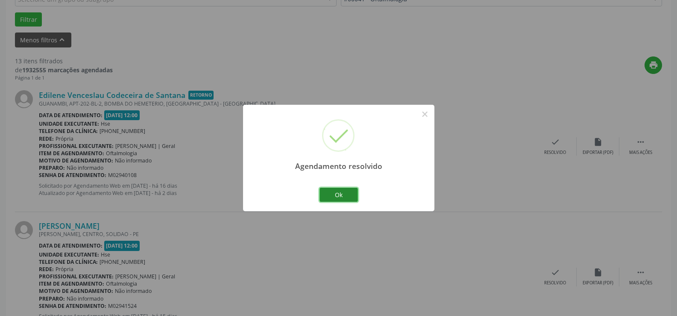
click at [339, 194] on button "Ok" at bounding box center [339, 195] width 38 height 15
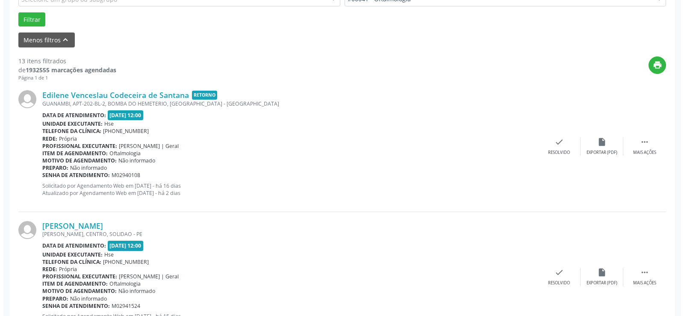
scroll to position [214, 0]
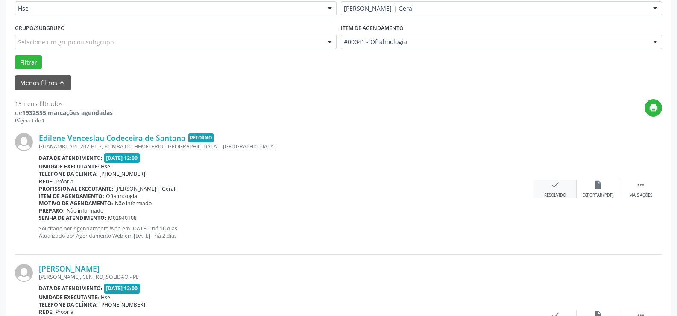
click at [557, 188] on icon "check" at bounding box center [555, 184] width 9 height 9
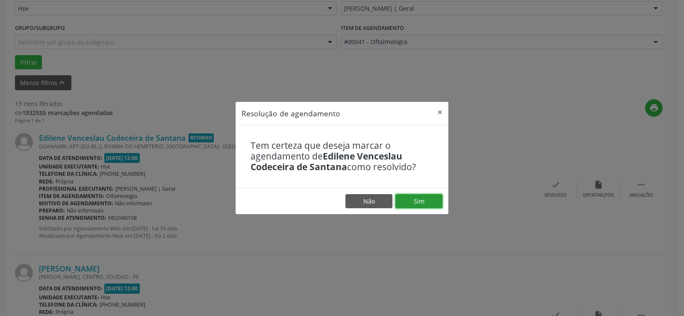
click at [418, 200] on button "Sim" at bounding box center [418, 201] width 47 height 15
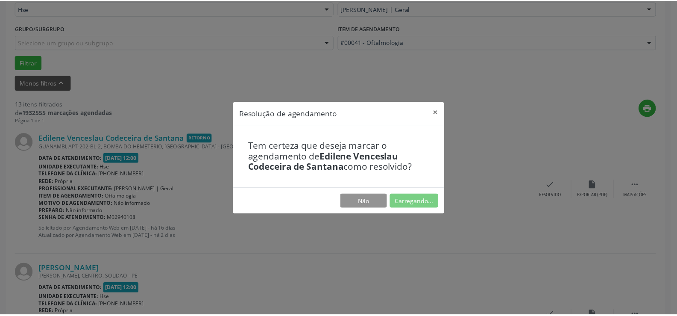
scroll to position [48, 0]
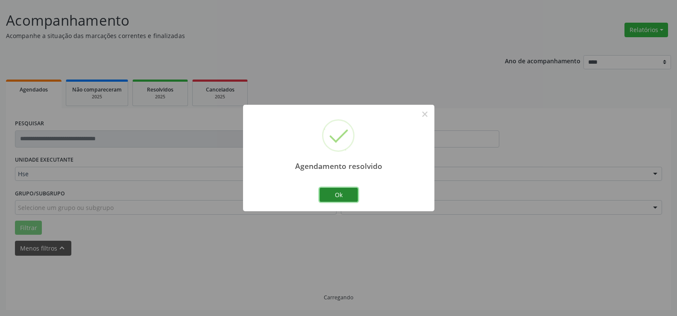
click at [334, 197] on button "Ok" at bounding box center [339, 195] width 38 height 15
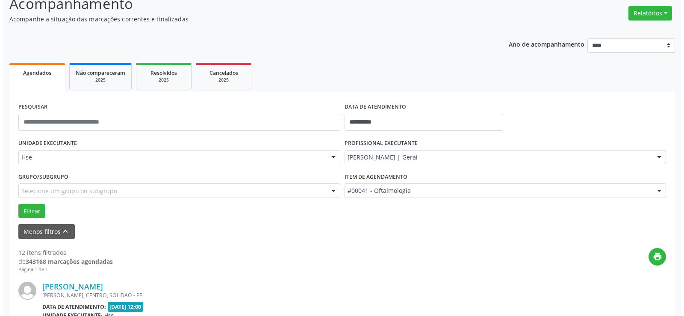
scroll to position [236, 0]
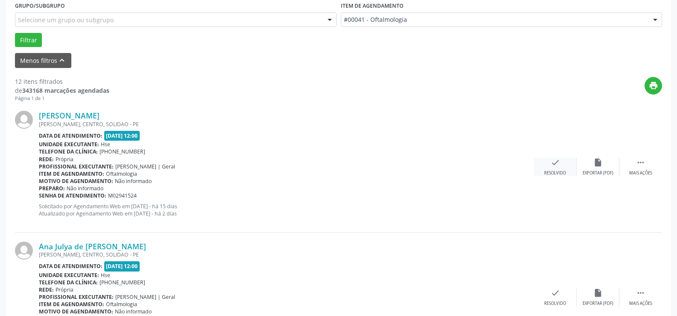
click at [556, 161] on icon "check" at bounding box center [555, 162] width 9 height 9
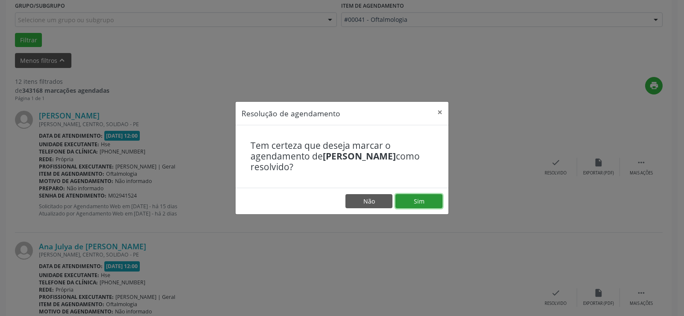
click at [418, 198] on button "Sim" at bounding box center [418, 201] width 47 height 15
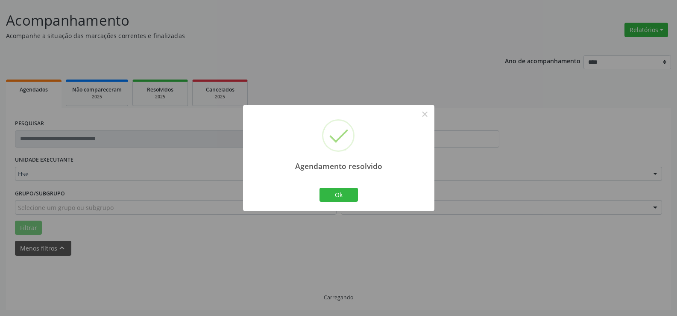
scroll to position [57, 0]
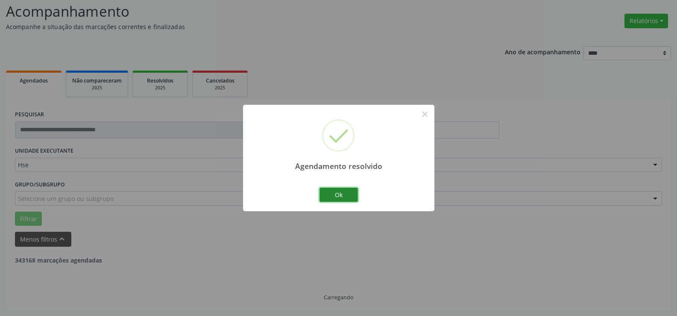
click at [339, 191] on button "Ok" at bounding box center [339, 195] width 38 height 15
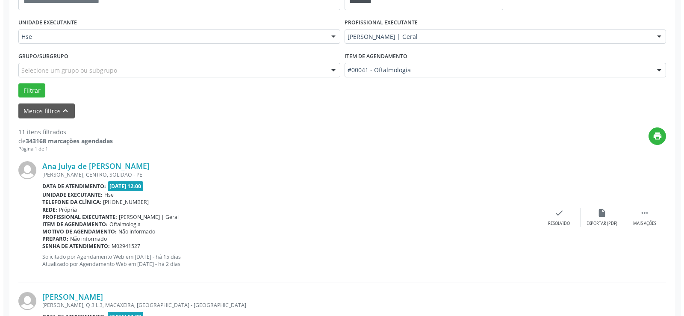
scroll to position [228, 0]
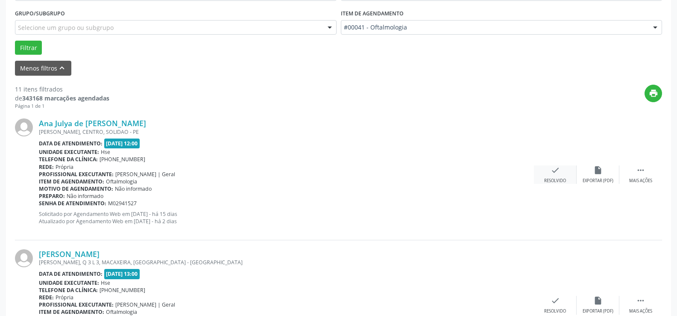
click at [552, 169] on icon "check" at bounding box center [555, 169] width 9 height 9
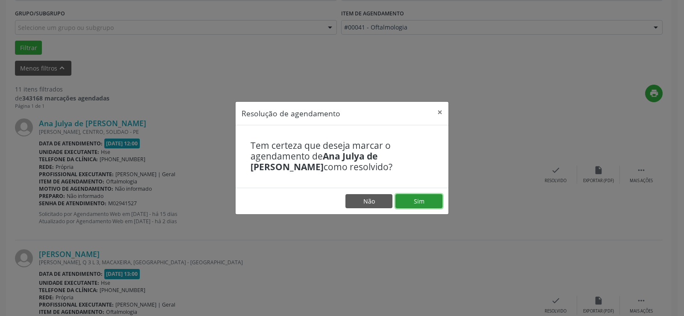
click at [419, 199] on button "Sim" at bounding box center [418, 201] width 47 height 15
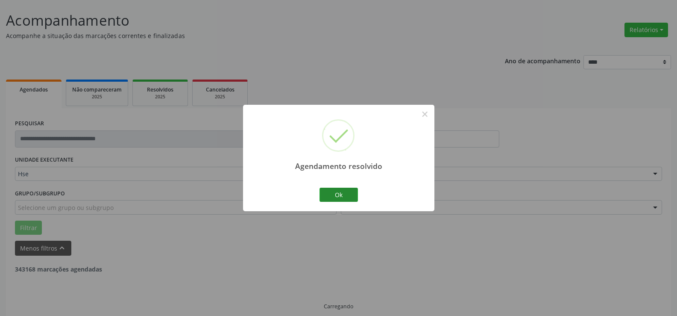
scroll to position [57, 0]
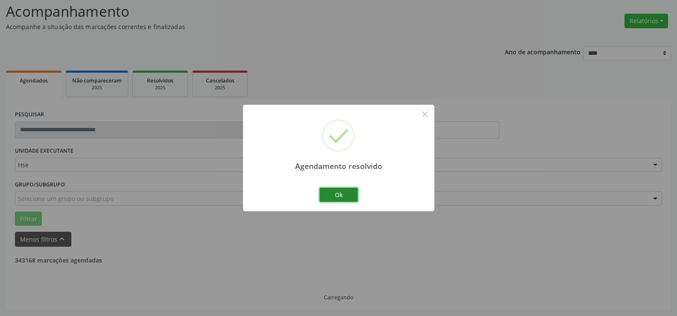
click at [340, 193] on button "Ok" at bounding box center [339, 195] width 38 height 15
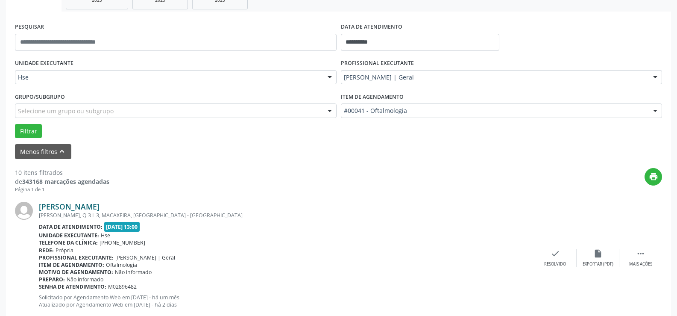
scroll to position [188, 0]
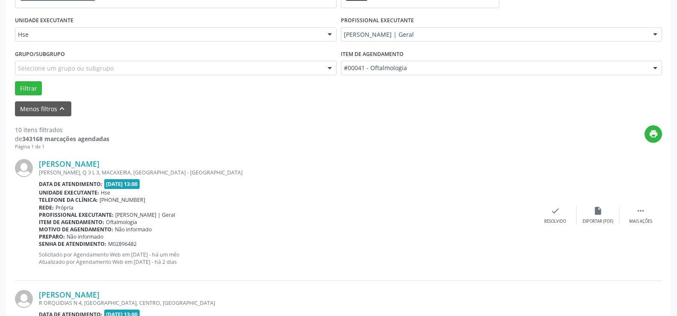
click at [214, 189] on div "Unidade executante: Hse" at bounding box center [286, 192] width 495 height 7
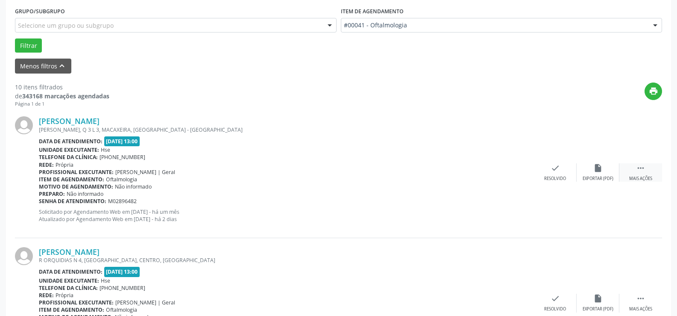
click at [644, 165] on icon "" at bounding box center [640, 167] width 9 height 9
click at [598, 168] on icon "alarm_off" at bounding box center [598, 167] width 9 height 9
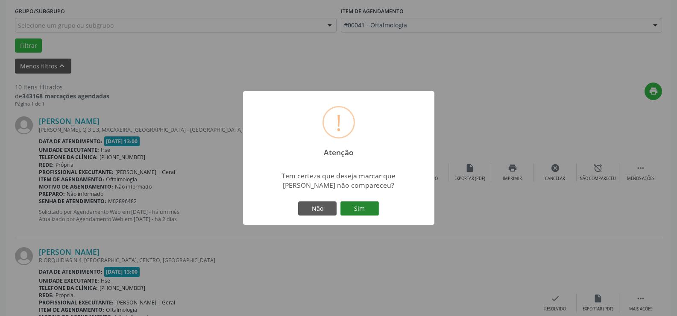
click at [360, 208] on button "Sim" at bounding box center [360, 208] width 38 height 15
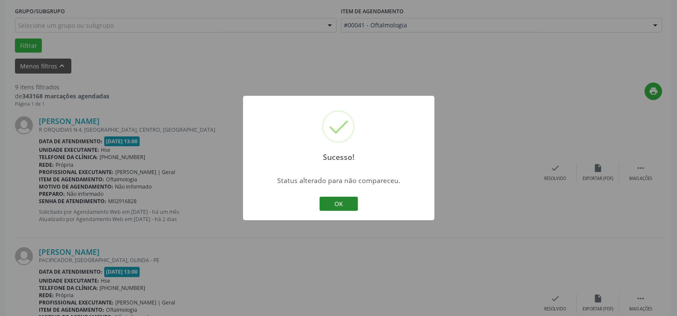
click at [341, 204] on button "OK" at bounding box center [339, 204] width 38 height 15
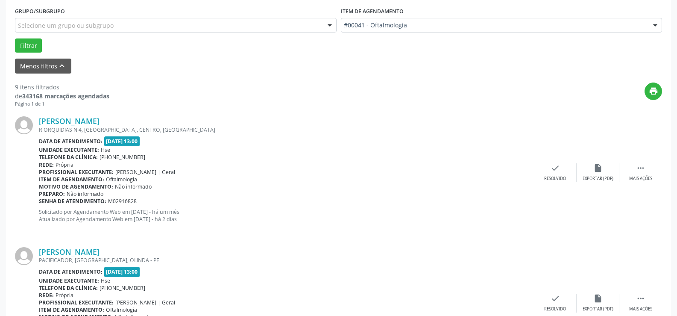
scroll to position [188, 0]
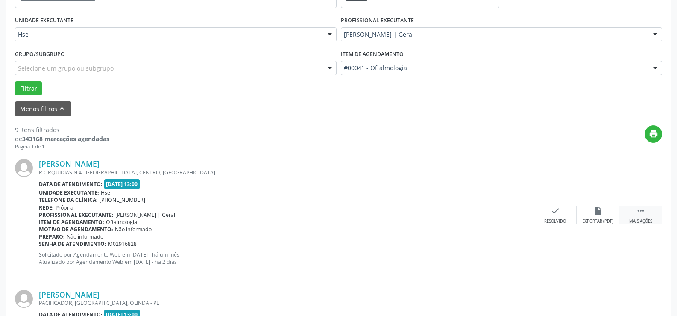
click at [641, 209] on icon "" at bounding box center [640, 210] width 9 height 9
click at [596, 211] on icon "alarm_off" at bounding box center [598, 210] width 9 height 9
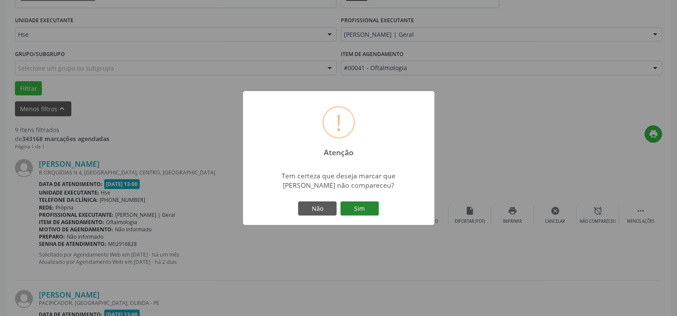
click at [361, 209] on button "Sim" at bounding box center [360, 208] width 38 height 15
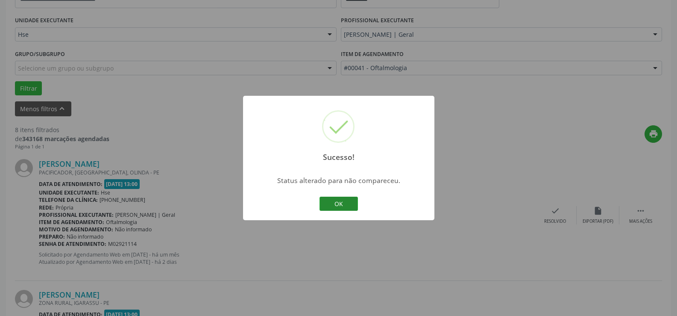
click at [336, 200] on button "OK" at bounding box center [339, 204] width 38 height 15
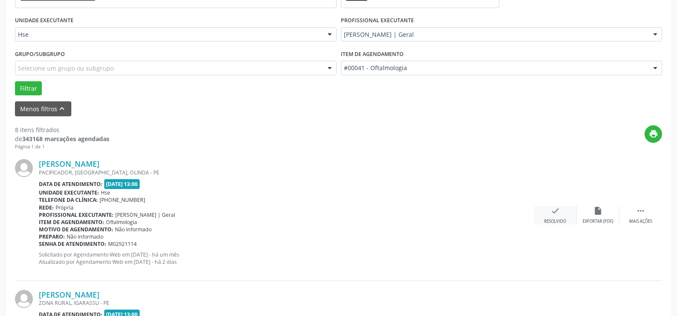
click at [551, 208] on icon "check" at bounding box center [555, 210] width 9 height 9
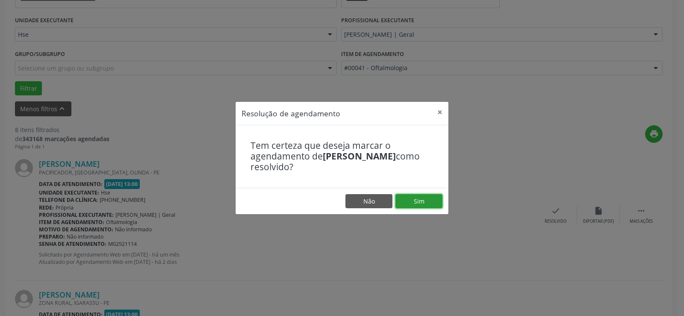
click at [422, 200] on button "Sim" at bounding box center [418, 201] width 47 height 15
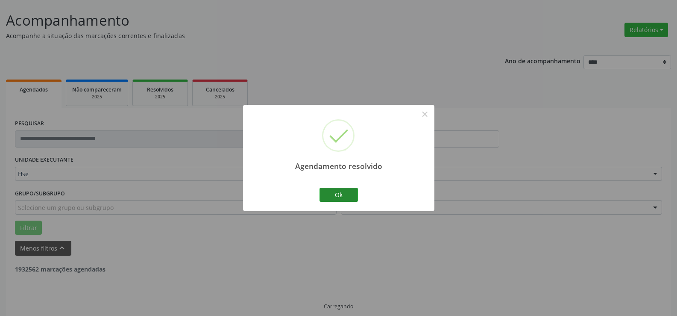
scroll to position [57, 0]
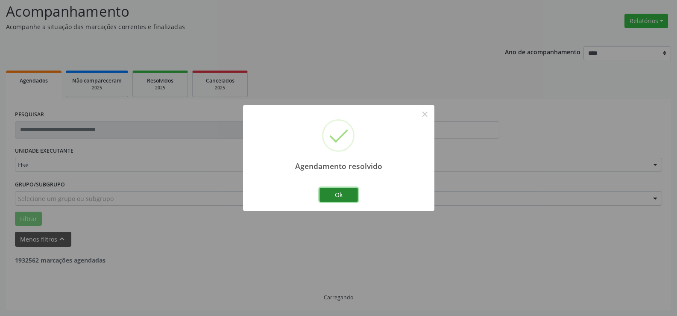
click at [334, 197] on button "Ok" at bounding box center [339, 195] width 38 height 15
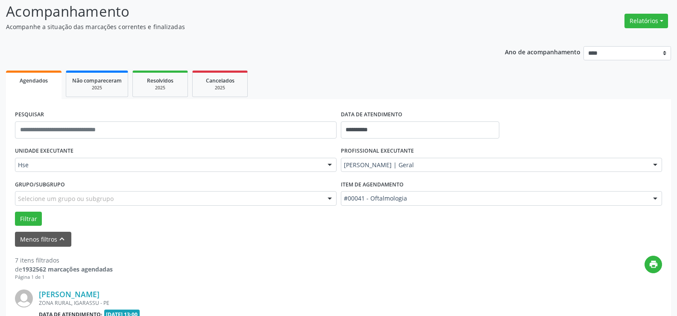
scroll to position [185, 0]
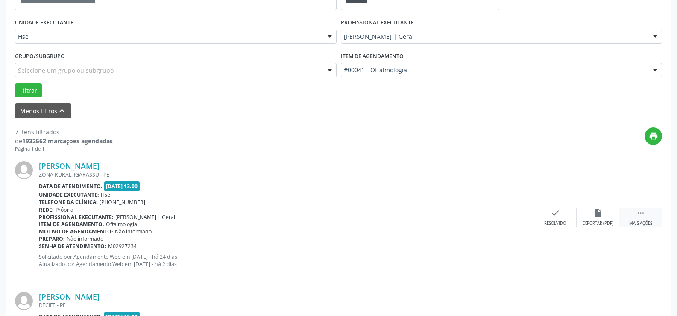
click at [640, 215] on icon "" at bounding box center [640, 212] width 9 height 9
click at [601, 210] on icon "alarm_off" at bounding box center [598, 212] width 9 height 9
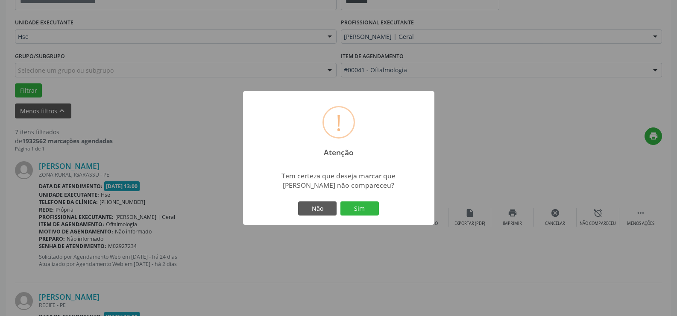
click at [359, 207] on button "Sim" at bounding box center [360, 208] width 38 height 15
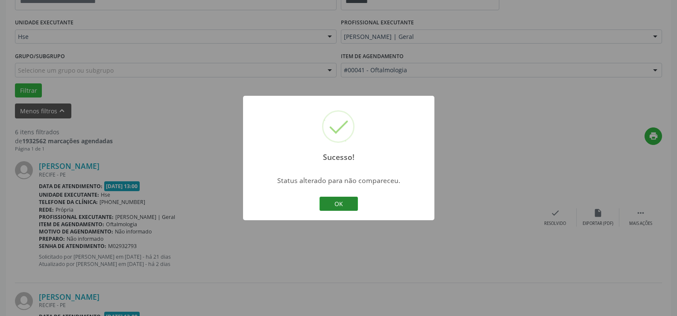
click at [329, 201] on button "OK" at bounding box center [339, 204] width 38 height 15
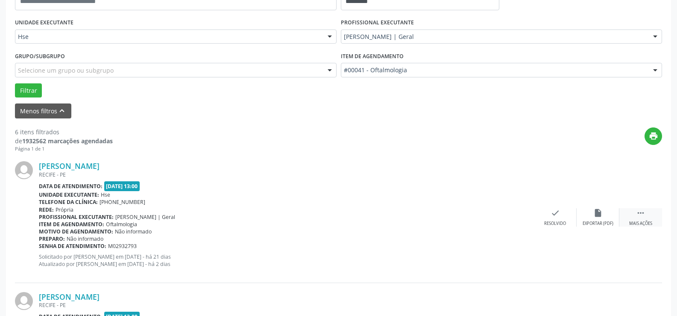
click at [639, 212] on icon "" at bounding box center [640, 212] width 9 height 9
click at [599, 210] on icon "alarm_off" at bounding box center [598, 212] width 9 height 9
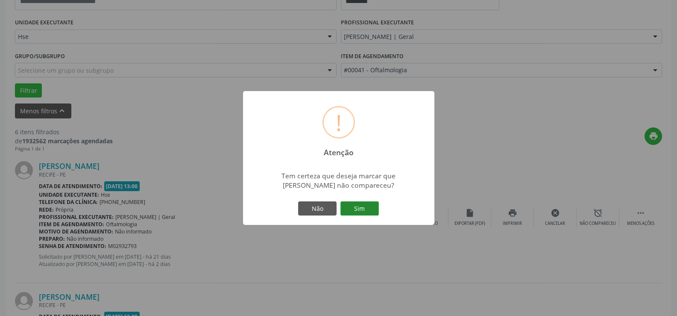
click at [362, 207] on button "Sim" at bounding box center [360, 208] width 38 height 15
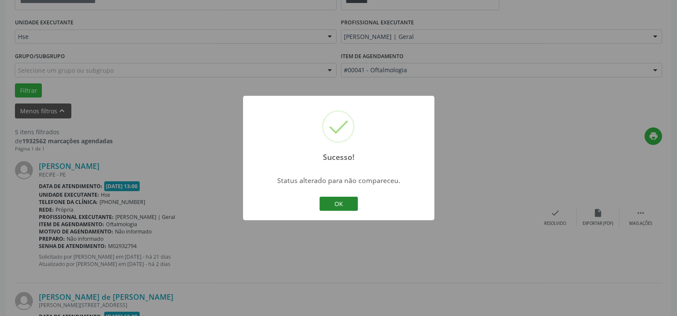
click at [343, 205] on button "OK" at bounding box center [339, 204] width 38 height 15
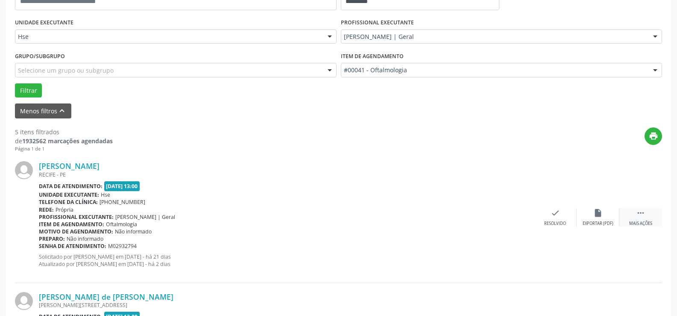
click at [642, 212] on icon "" at bounding box center [640, 212] width 9 height 9
click at [600, 212] on icon "alarm_off" at bounding box center [598, 212] width 9 height 9
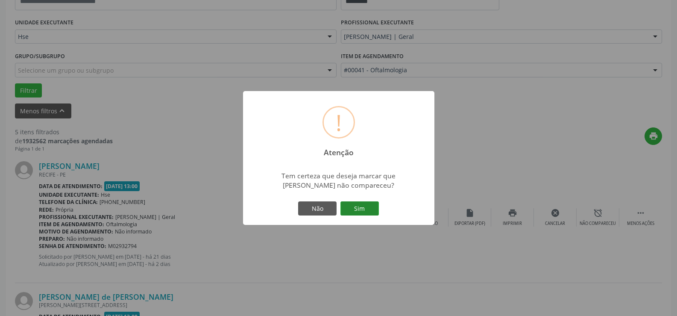
click at [361, 207] on button "Sim" at bounding box center [360, 208] width 38 height 15
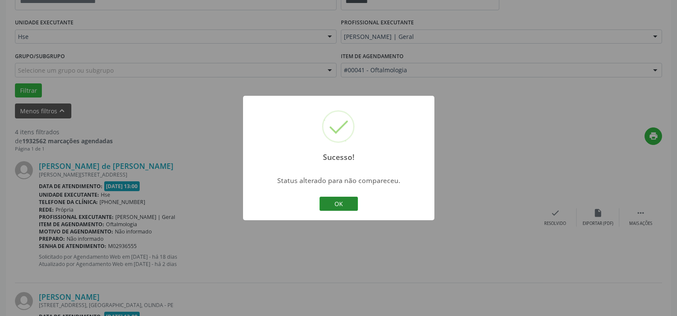
click at [338, 204] on button "OK" at bounding box center [339, 204] width 38 height 15
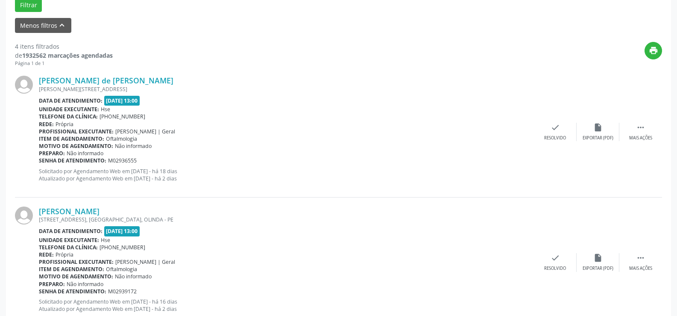
scroll to position [314, 0]
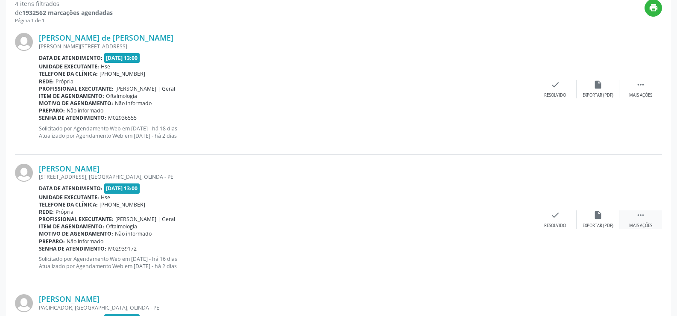
click at [640, 216] on icon "" at bounding box center [640, 214] width 9 height 9
click at [595, 214] on icon "alarm_off" at bounding box center [598, 214] width 9 height 9
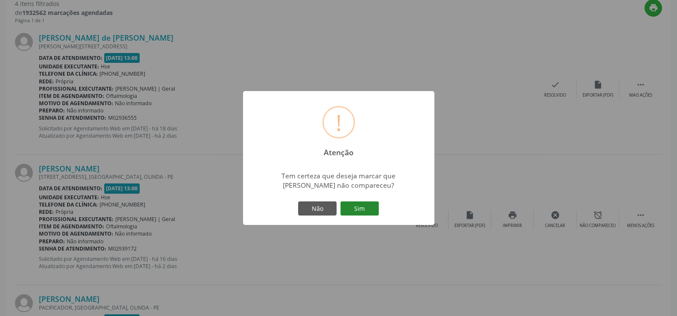
click at [359, 205] on button "Sim" at bounding box center [360, 208] width 38 height 15
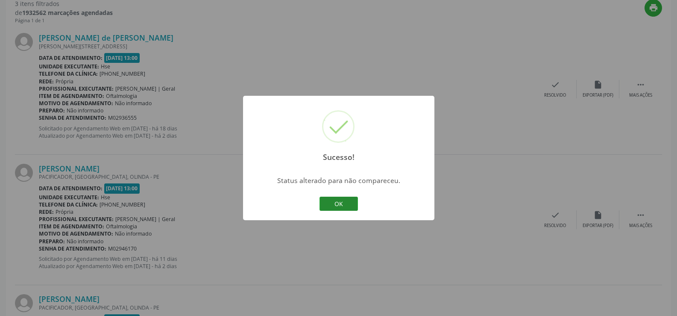
click at [334, 205] on button "OK" at bounding box center [339, 204] width 38 height 15
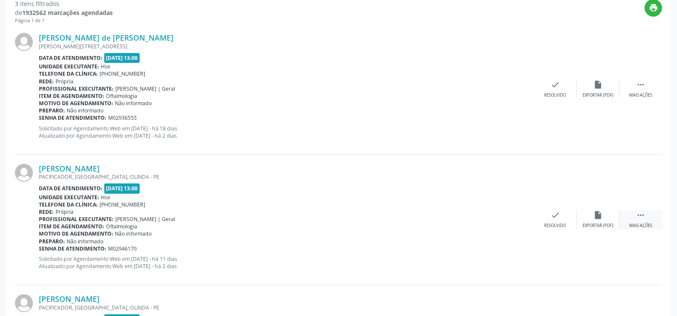
click at [639, 215] on icon "" at bounding box center [640, 214] width 9 height 9
click at [597, 214] on icon "alarm_off" at bounding box center [598, 214] width 9 height 9
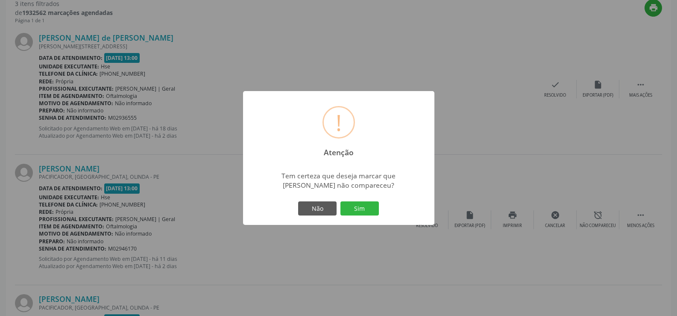
click at [362, 209] on button "Sim" at bounding box center [360, 208] width 38 height 15
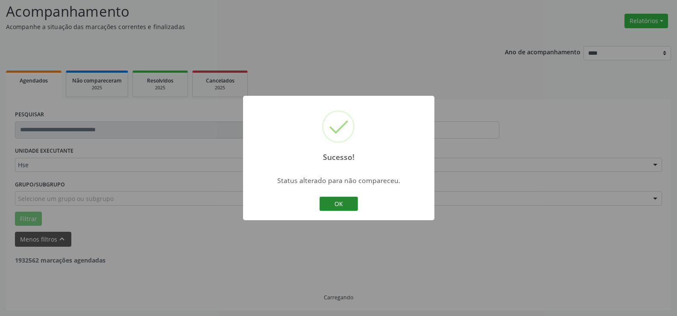
scroll to position [297, 0]
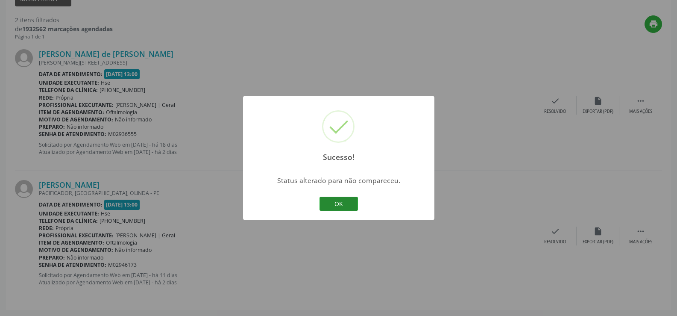
click at [338, 203] on button "OK" at bounding box center [339, 204] width 38 height 15
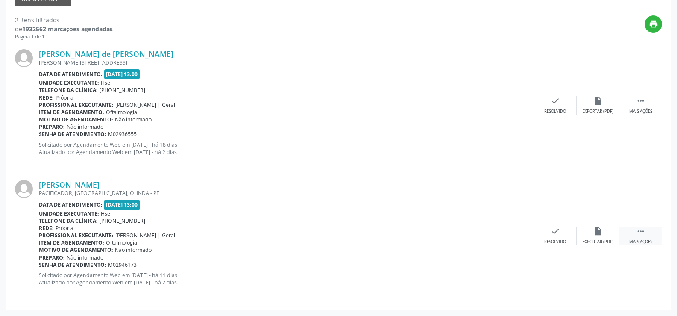
click at [641, 230] on icon "" at bounding box center [640, 231] width 9 height 9
click at [598, 229] on icon "alarm_off" at bounding box center [598, 231] width 9 height 9
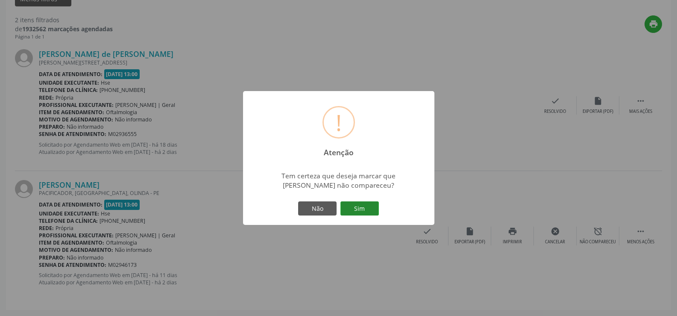
click at [357, 207] on button "Sim" at bounding box center [360, 208] width 38 height 15
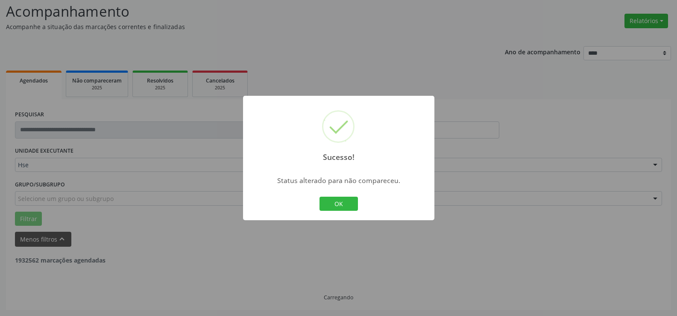
scroll to position [167, 0]
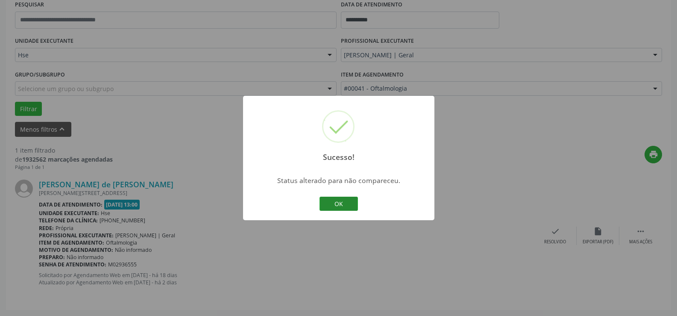
click at [338, 200] on button "OK" at bounding box center [339, 204] width 38 height 15
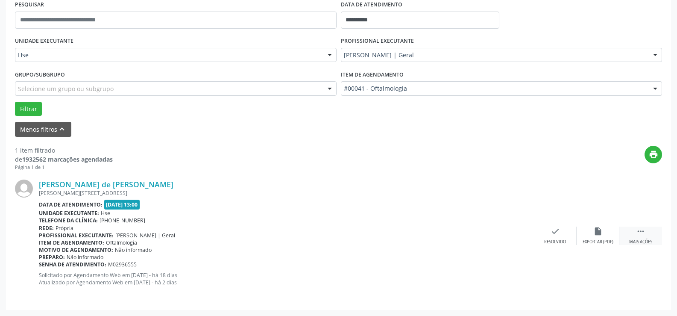
click at [641, 233] on icon "" at bounding box center [640, 231] width 9 height 9
click at [595, 228] on icon "alarm_off" at bounding box center [598, 231] width 9 height 9
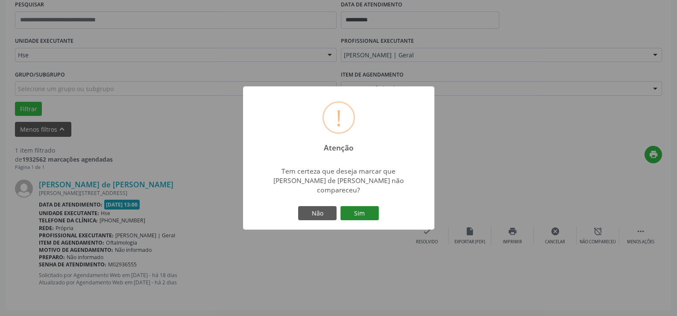
click at [358, 208] on button "Sim" at bounding box center [360, 213] width 38 height 15
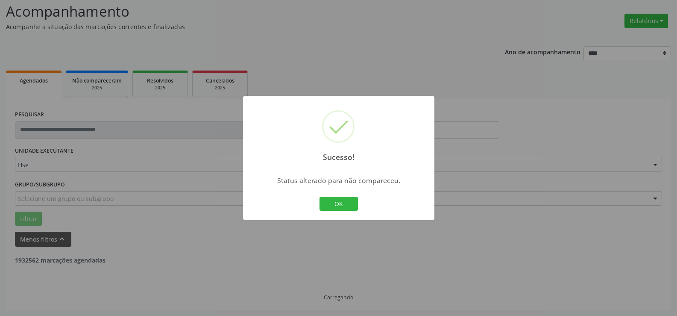
scroll to position [30, 0]
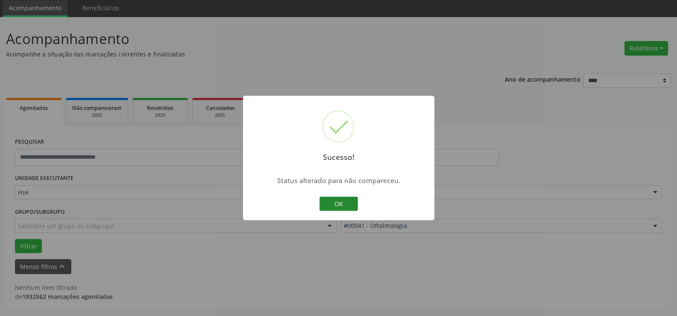
click at [339, 201] on button "OK" at bounding box center [339, 204] width 38 height 15
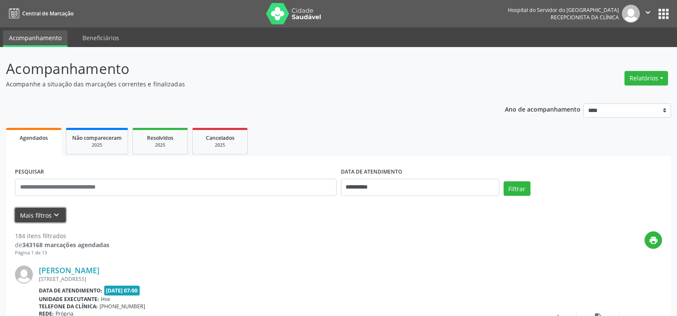
click at [49, 213] on button "Mais filtros keyboard_arrow_down" at bounding box center [40, 215] width 51 height 15
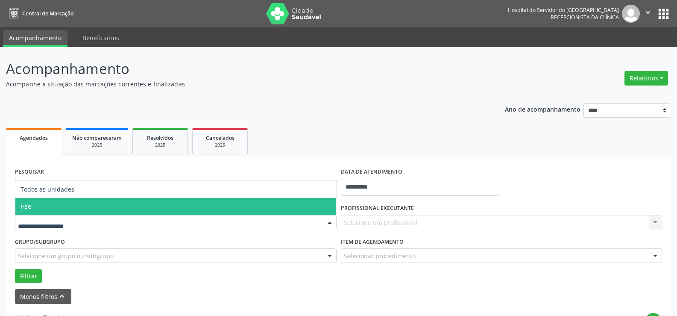
click at [47, 209] on span "Hse" at bounding box center [175, 206] width 321 height 17
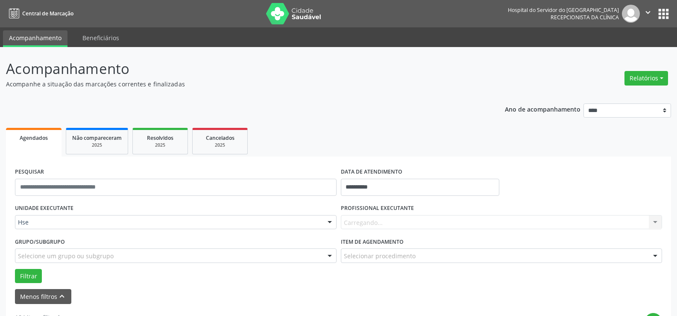
click at [392, 224] on div "Carregando... Nenhum resultado encontrado para: " " Não há nenhuma opção para s…" at bounding box center [502, 222] width 322 height 15
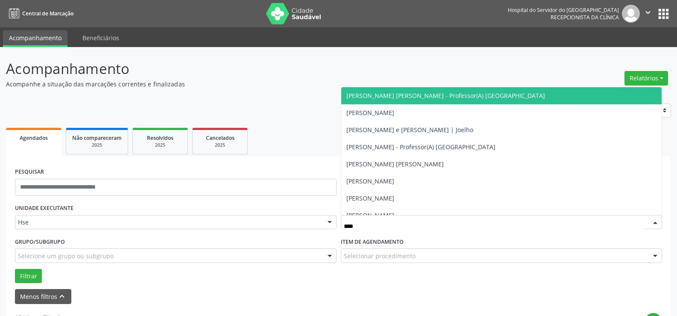
type input "*****"
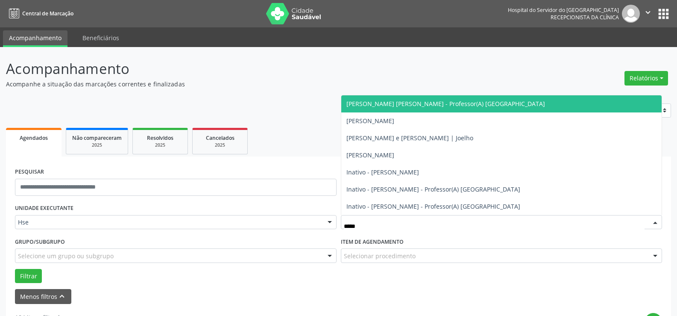
click at [399, 102] on span "[PERSON_NAME] [PERSON_NAME] - Professor(A) [GEOGRAPHIC_DATA]" at bounding box center [446, 104] width 199 height 8
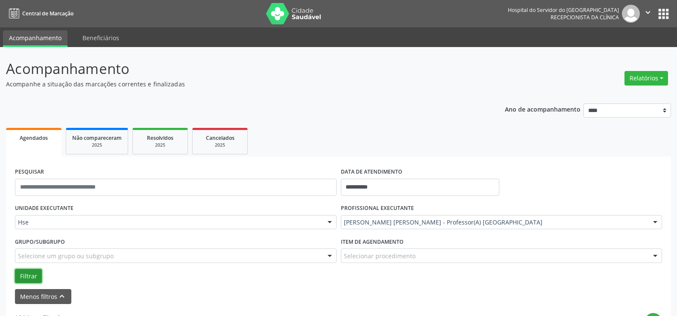
click at [25, 277] on button "Filtrar" at bounding box center [28, 276] width 27 height 15
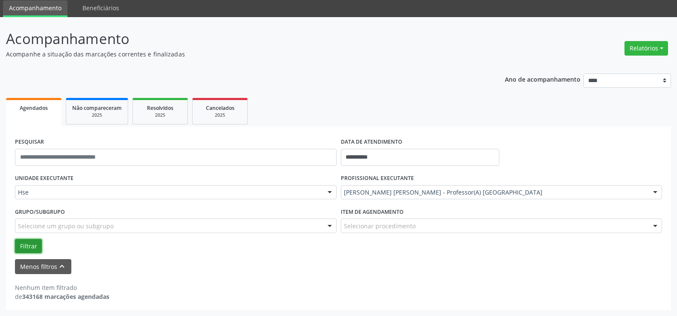
click at [34, 250] on button "Filtrar" at bounding box center [28, 246] width 27 height 15
click at [24, 241] on button "Filtrar" at bounding box center [28, 246] width 27 height 15
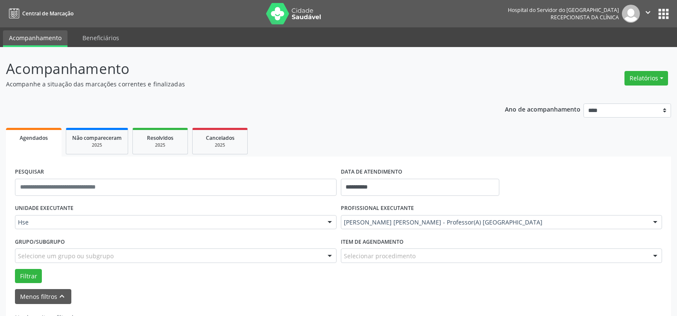
click at [289, 17] on img at bounding box center [294, 13] width 56 height 21
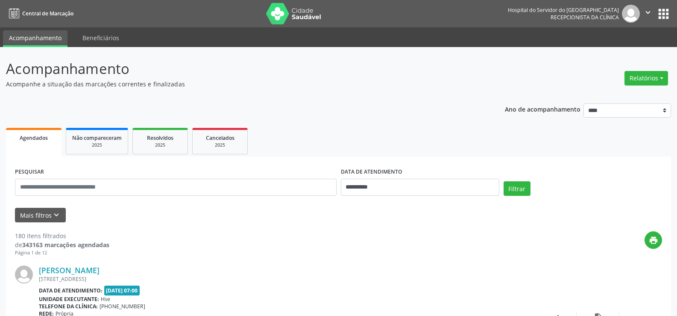
click at [46, 206] on form "**********" at bounding box center [339, 193] width 648 height 57
click at [46, 213] on button "Mais filtros keyboard_arrow_down" at bounding box center [40, 215] width 51 height 15
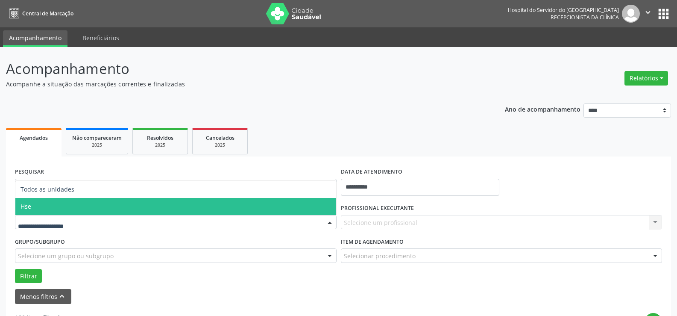
click at [62, 213] on span "Hse" at bounding box center [175, 206] width 321 height 17
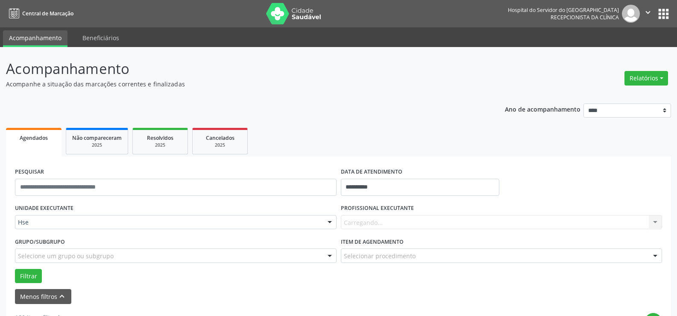
click at [388, 221] on div "Carregando... Nenhum resultado encontrado para: " " Não há nenhuma opção para s…" at bounding box center [502, 222] width 322 height 15
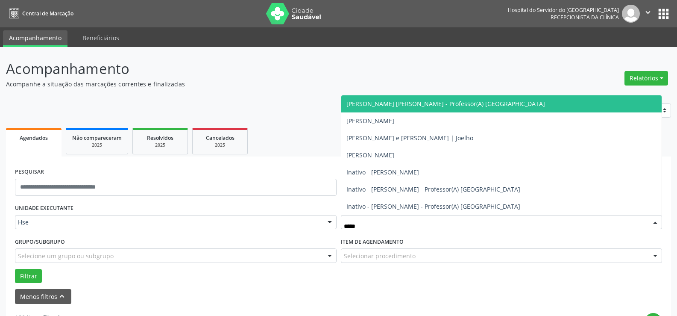
type input "******"
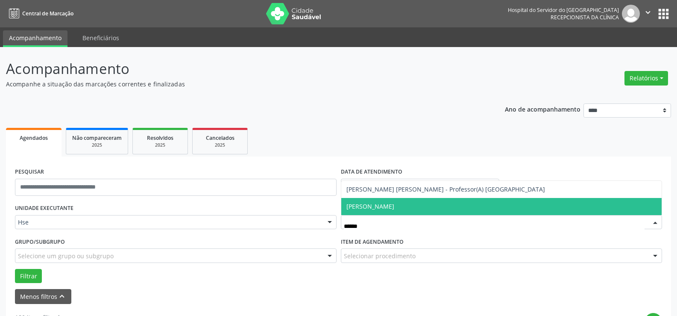
click at [394, 206] on span "[PERSON_NAME]" at bounding box center [371, 206] width 48 height 8
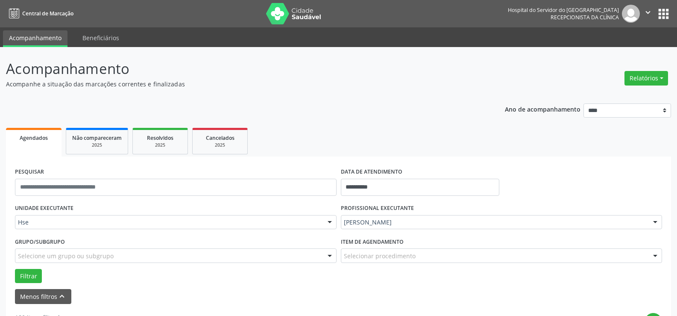
click at [44, 275] on div "Filtrar" at bounding box center [339, 276] width 652 height 15
click at [33, 275] on button "Filtrar" at bounding box center [28, 276] width 27 height 15
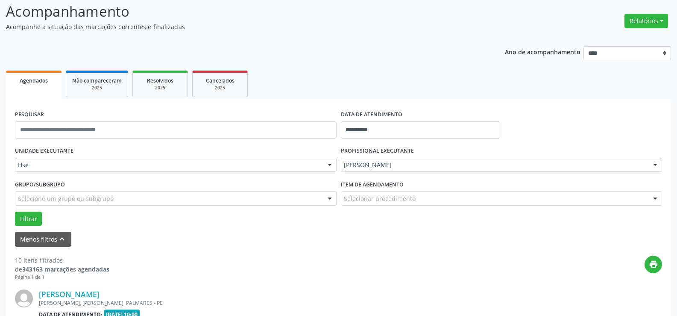
scroll to position [100, 0]
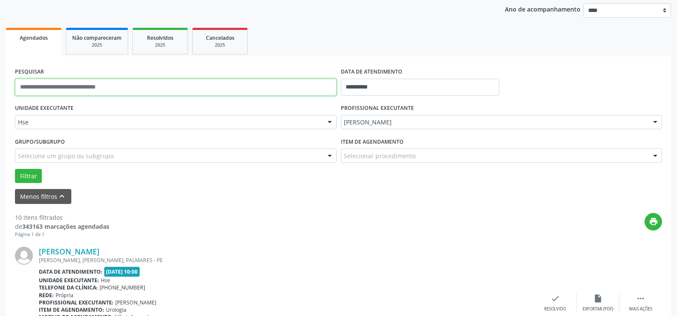
click at [171, 80] on input "text" at bounding box center [176, 87] width 322 height 17
type input "****"
click at [15, 169] on button "Filtrar" at bounding box center [28, 176] width 27 height 15
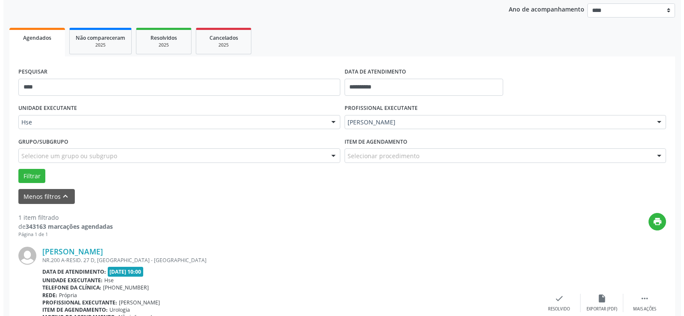
scroll to position [167, 0]
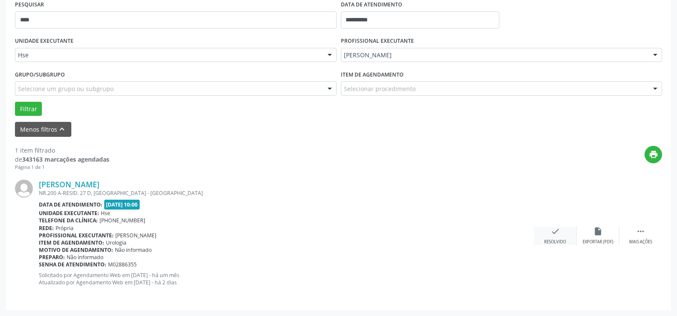
click at [572, 241] on div "check Resolvido" at bounding box center [555, 236] width 43 height 18
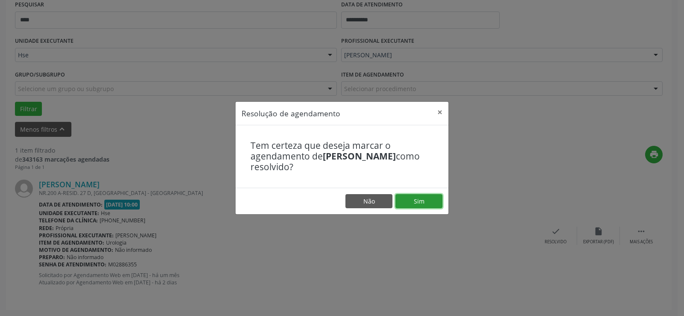
click at [426, 200] on button "Sim" at bounding box center [418, 201] width 47 height 15
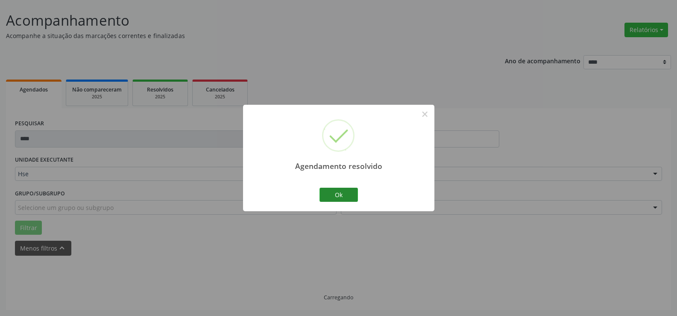
scroll to position [30, 0]
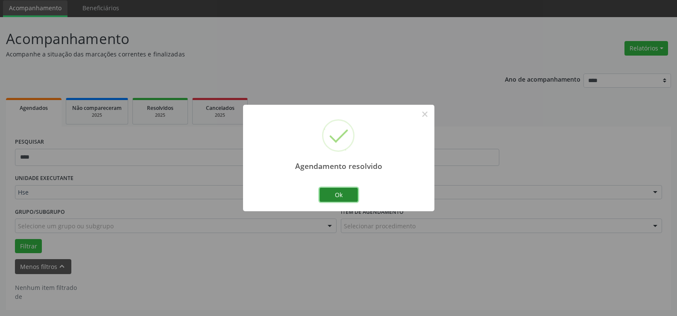
click at [345, 192] on button "Ok" at bounding box center [339, 195] width 38 height 15
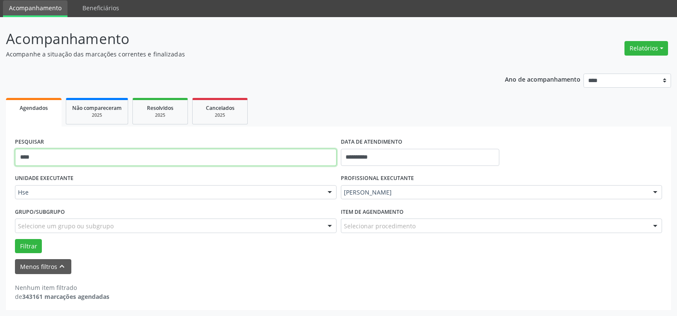
click at [279, 162] on input "****" at bounding box center [176, 157] width 322 height 17
click at [15, 239] on button "Filtrar" at bounding box center [28, 246] width 27 height 15
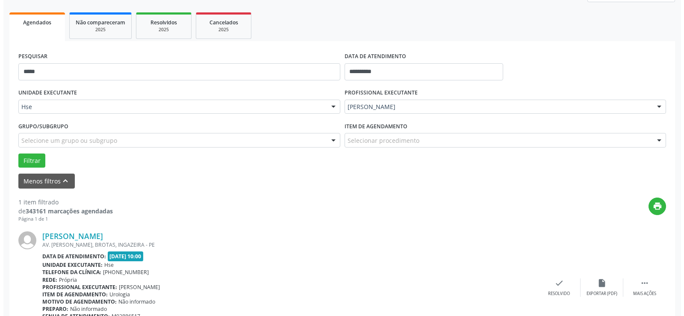
scroll to position [167, 0]
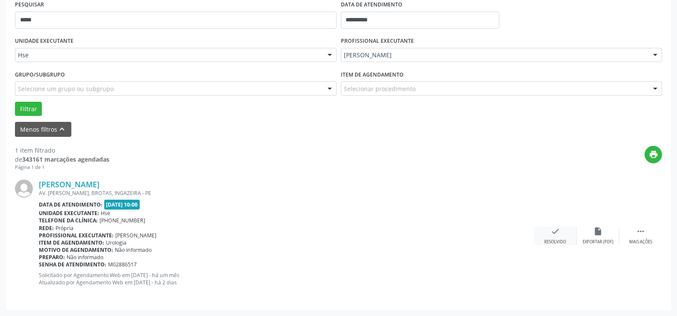
click at [548, 236] on div "check Resolvido" at bounding box center [555, 236] width 43 height 18
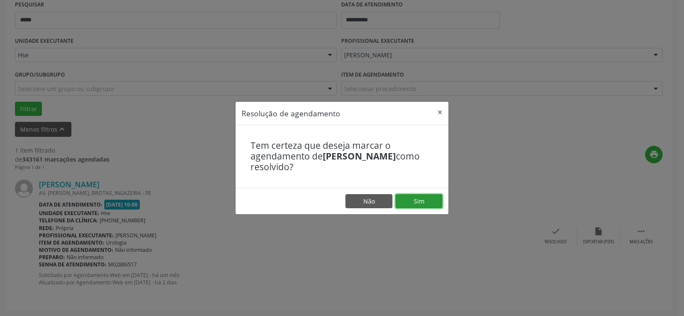
click at [434, 200] on button "Sim" at bounding box center [418, 201] width 47 height 15
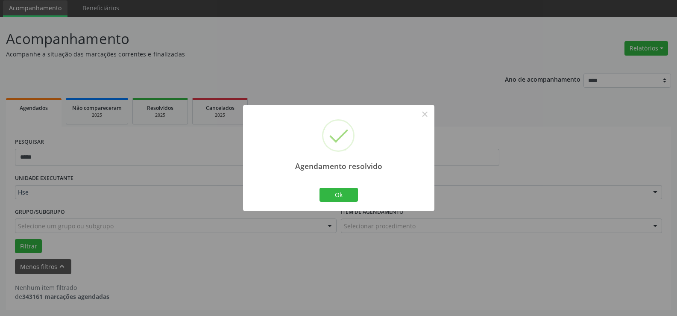
scroll to position [30, 0]
click at [350, 195] on button "Ok" at bounding box center [339, 195] width 38 height 15
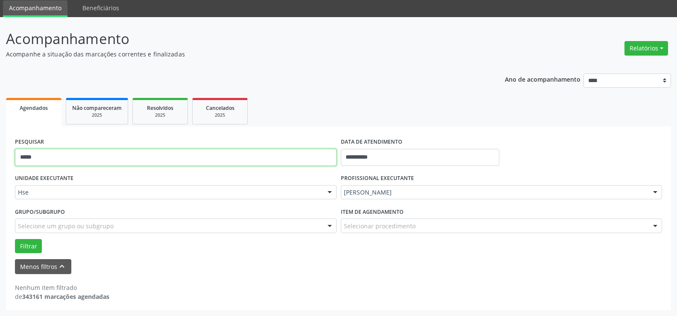
click at [281, 159] on input "*****" at bounding box center [176, 157] width 322 height 17
click at [15, 239] on button "Filtrar" at bounding box center [28, 246] width 27 height 15
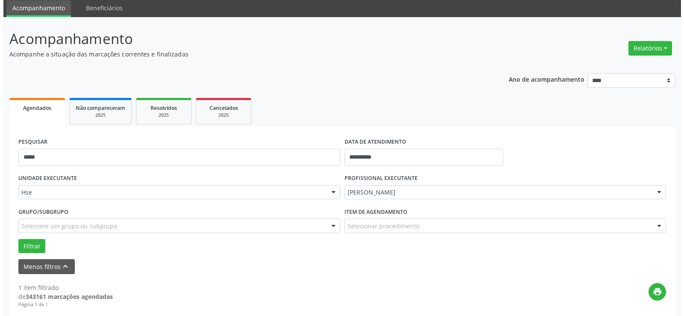
scroll to position [167, 0]
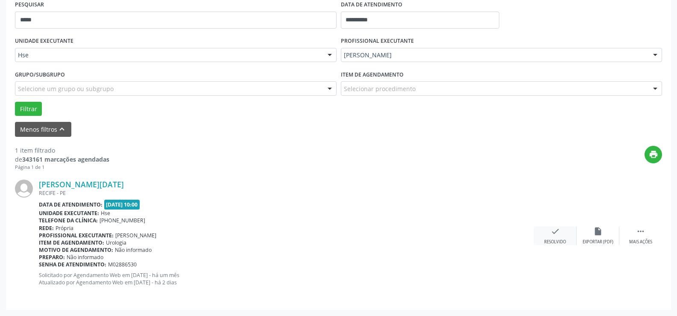
click at [545, 228] on div "check Resolvido" at bounding box center [555, 236] width 43 height 18
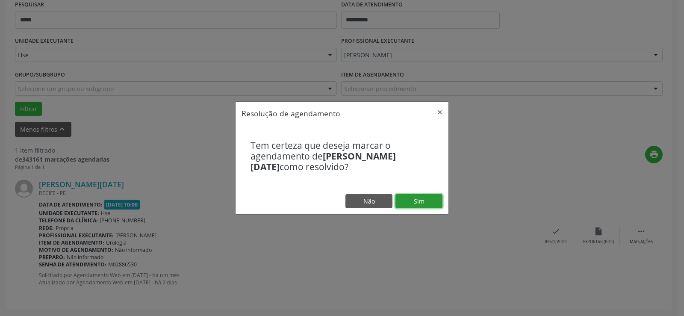
click at [412, 199] on button "Sim" at bounding box center [418, 201] width 47 height 15
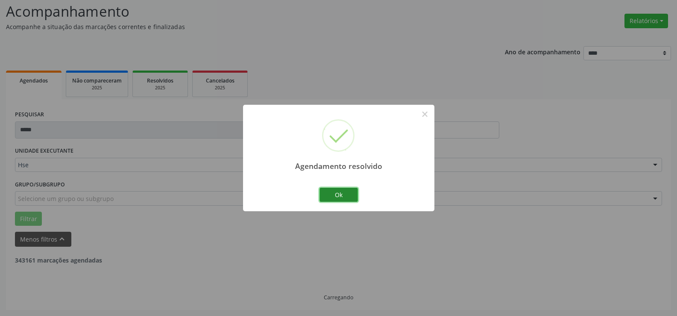
click at [347, 197] on button "Ok" at bounding box center [339, 195] width 38 height 15
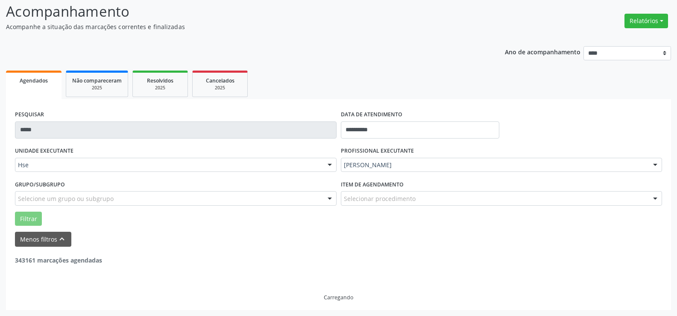
scroll to position [30, 0]
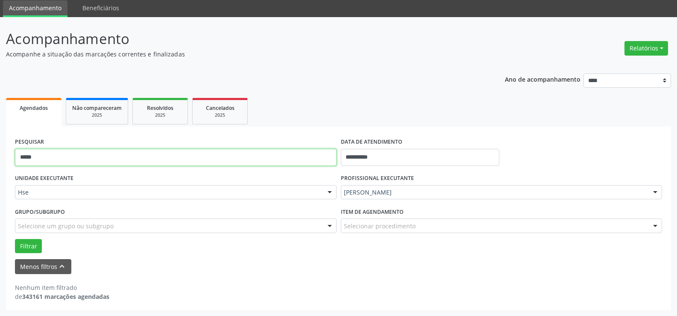
click at [249, 156] on input "*****" at bounding box center [176, 157] width 322 height 17
click at [15, 239] on button "Filtrar" at bounding box center [28, 246] width 27 height 15
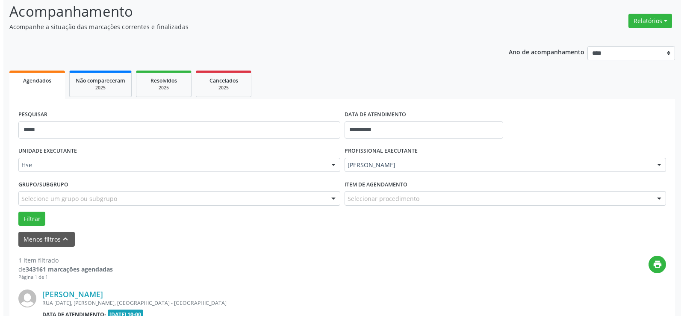
scroll to position [167, 0]
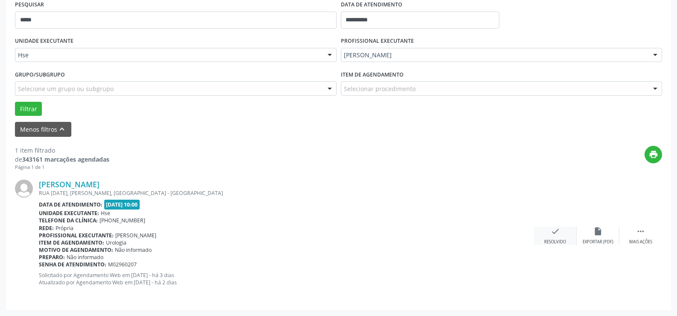
click at [556, 238] on div "check Resolvido" at bounding box center [555, 236] width 43 height 18
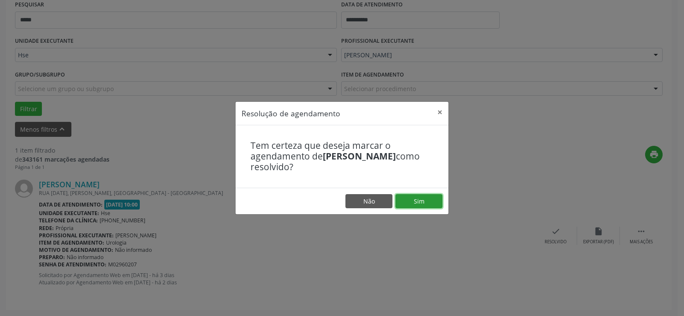
click at [430, 203] on button "Sim" at bounding box center [418, 201] width 47 height 15
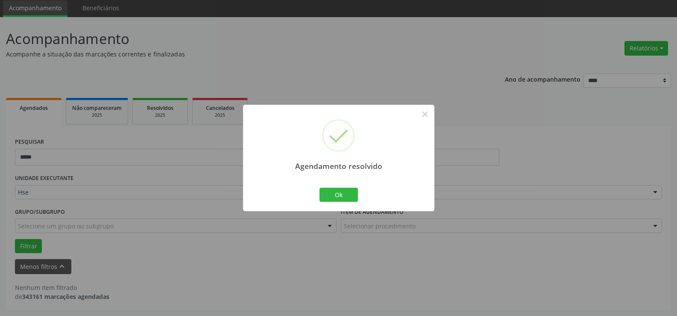
scroll to position [30, 0]
click at [328, 188] on button "Ok" at bounding box center [339, 195] width 38 height 15
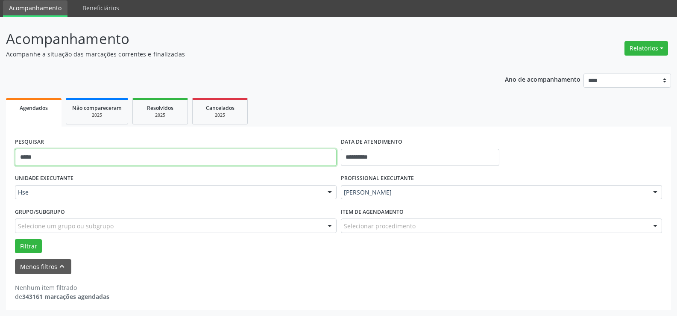
click at [310, 165] on input "*****" at bounding box center [176, 157] width 322 height 17
click at [15, 239] on button "Filtrar" at bounding box center [28, 246] width 27 height 15
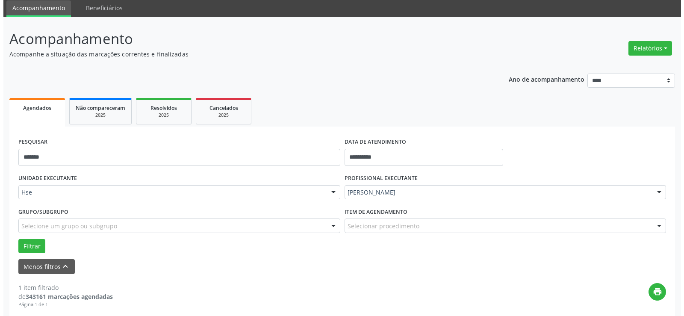
scroll to position [167, 0]
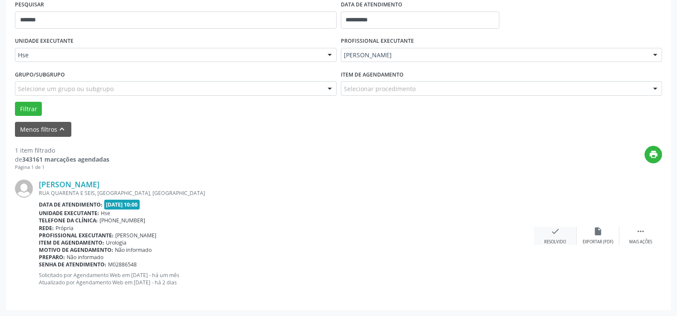
click at [551, 229] on icon "check" at bounding box center [555, 231] width 9 height 9
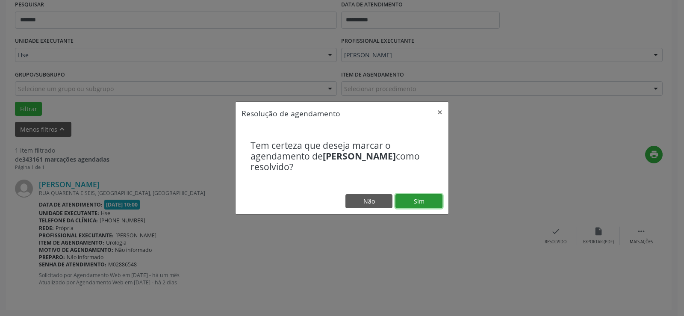
click at [429, 202] on button "Sim" at bounding box center [418, 201] width 47 height 15
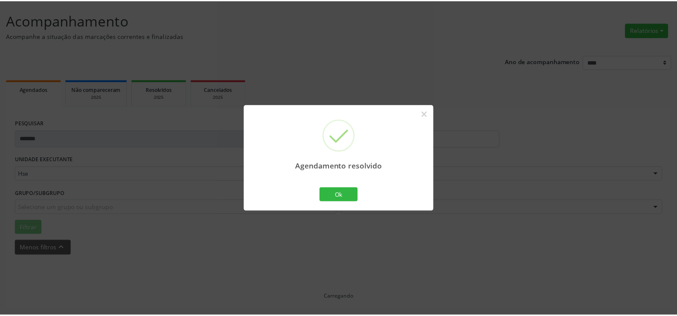
scroll to position [48, 0]
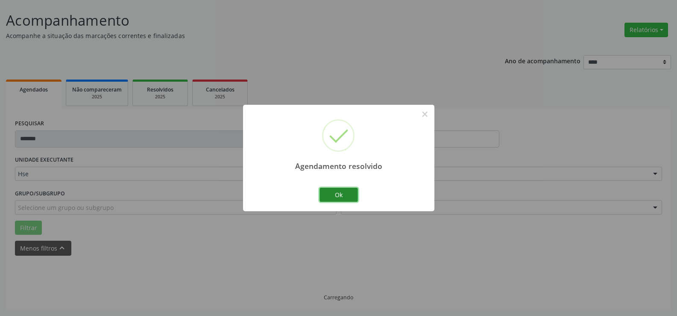
click at [344, 194] on button "Ok" at bounding box center [339, 195] width 38 height 15
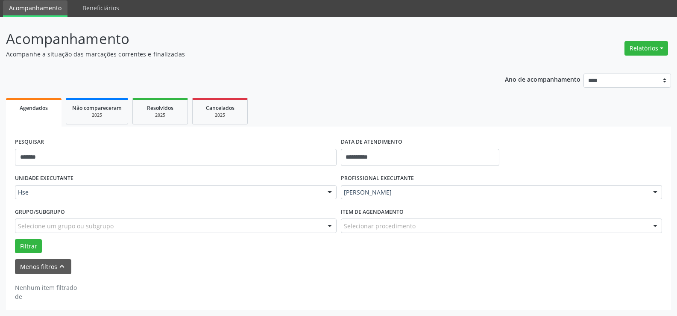
scroll to position [30, 0]
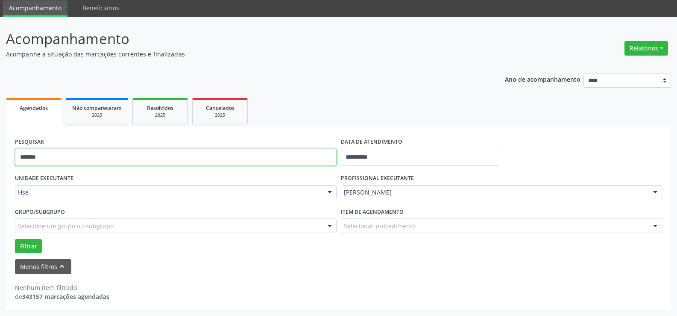
click at [223, 149] on input "*******" at bounding box center [176, 157] width 322 height 17
type input "*******"
click at [15, 239] on button "Filtrar" at bounding box center [28, 246] width 27 height 15
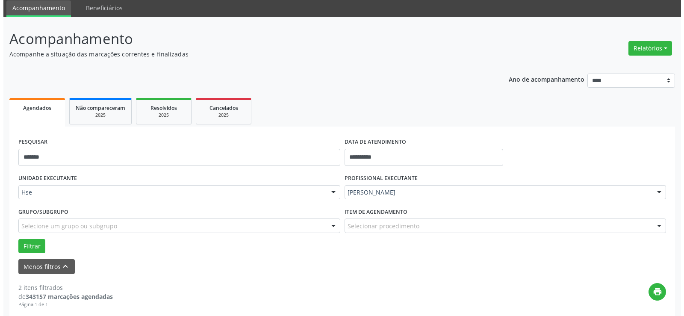
scroll to position [201, 0]
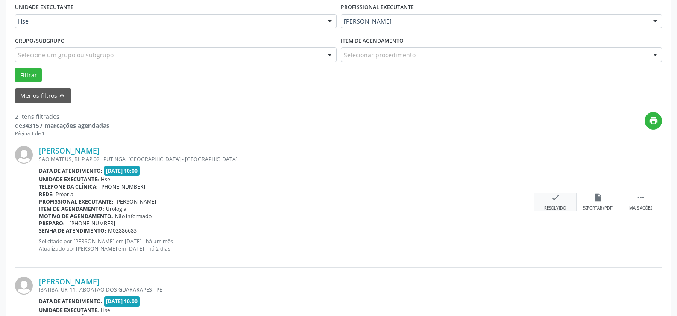
click at [564, 199] on div "check Resolvido" at bounding box center [555, 202] width 43 height 18
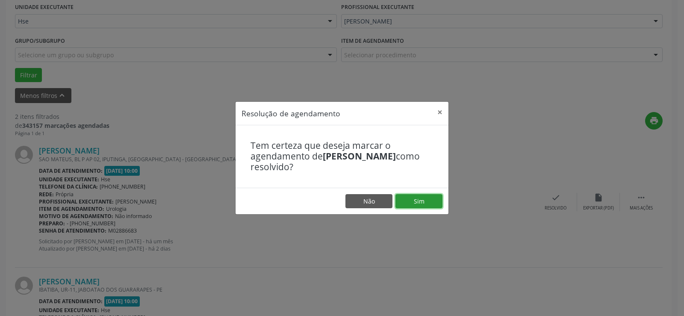
click at [433, 204] on button "Sim" at bounding box center [418, 201] width 47 height 15
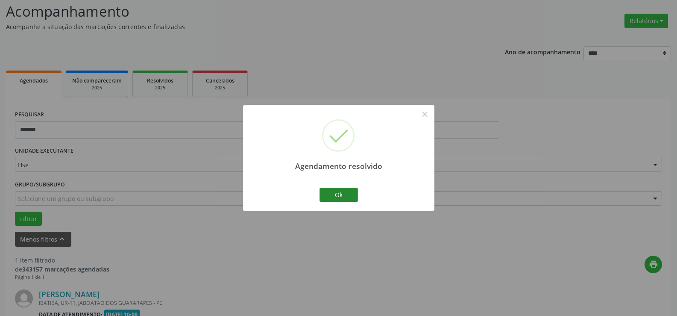
scroll to position [167, 0]
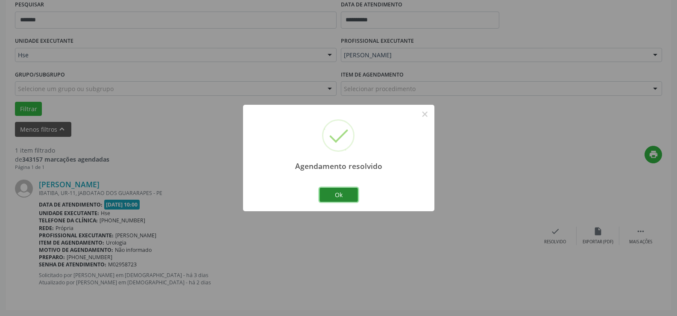
click at [351, 194] on button "Ok" at bounding box center [339, 195] width 38 height 15
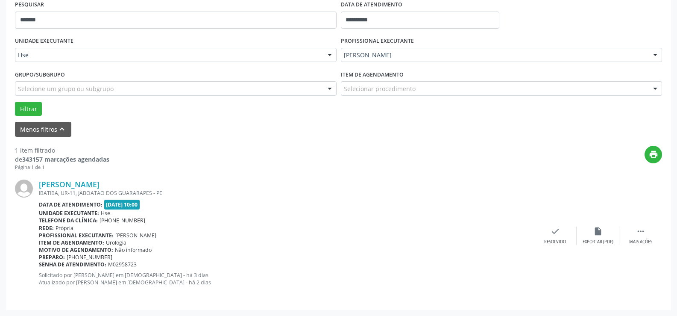
scroll to position [39, 0]
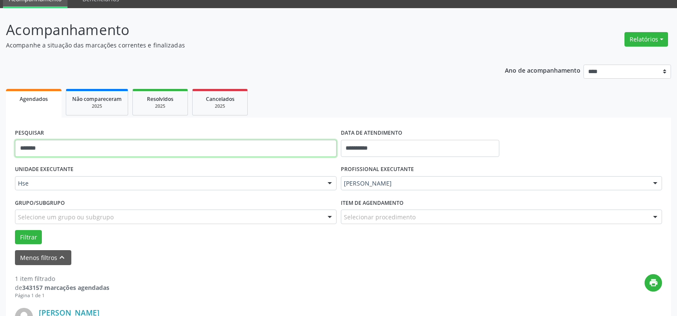
click at [105, 144] on input "*******" at bounding box center [176, 148] width 322 height 17
click at [15, 230] on button "Filtrar" at bounding box center [28, 237] width 27 height 15
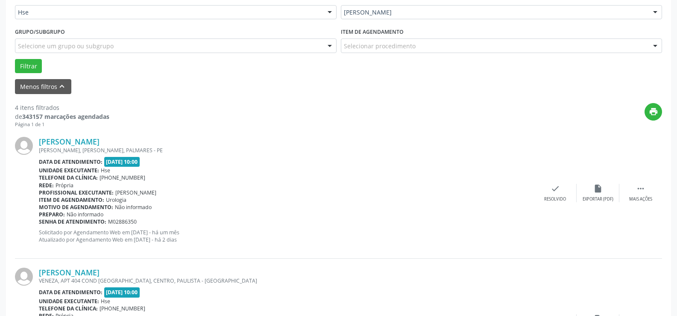
scroll to position [295, 0]
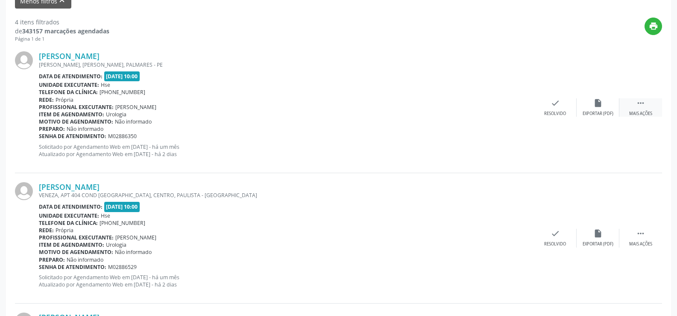
click at [650, 107] on div " Mais ações" at bounding box center [641, 107] width 43 height 18
click at [602, 116] on div "Não compareceu" at bounding box center [598, 114] width 36 height 6
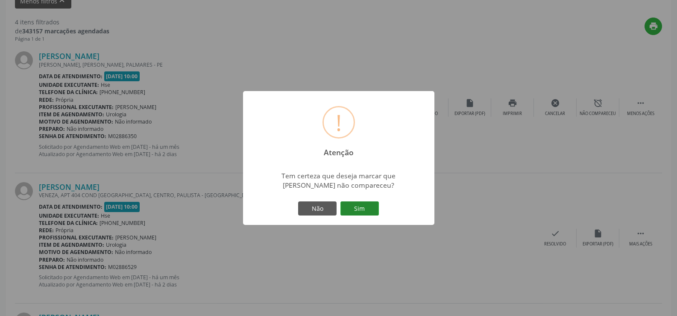
click at [358, 212] on button "Sim" at bounding box center [360, 208] width 38 height 15
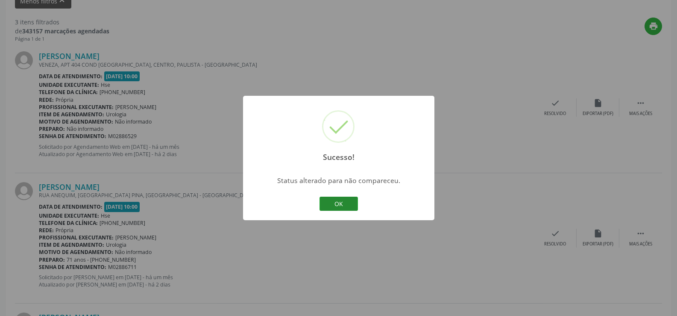
click at [353, 203] on button "OK" at bounding box center [339, 204] width 38 height 15
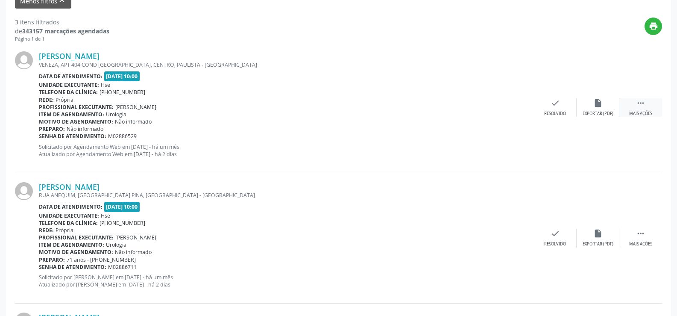
click at [632, 100] on div " Mais ações" at bounding box center [641, 107] width 43 height 18
click at [607, 112] on div "Não compareceu" at bounding box center [598, 114] width 36 height 6
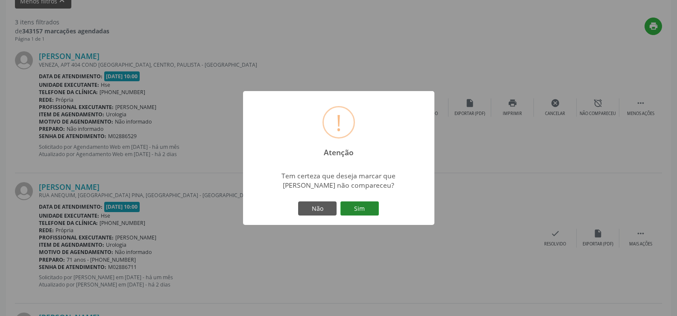
click at [364, 211] on button "Sim" at bounding box center [360, 208] width 38 height 15
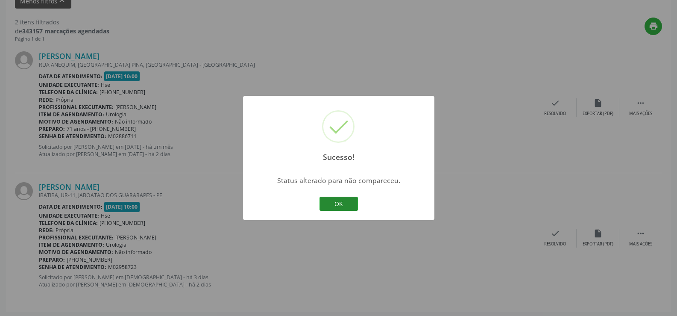
click at [347, 202] on button "OK" at bounding box center [339, 204] width 38 height 15
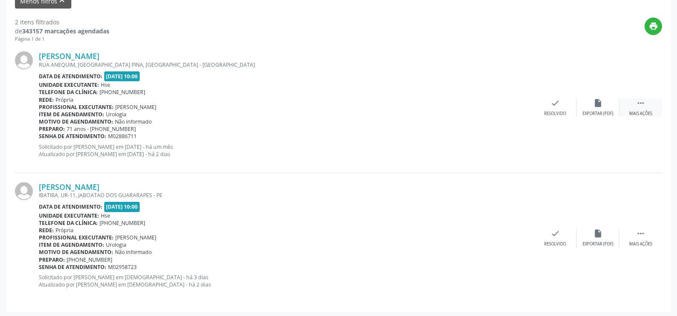
click at [650, 109] on div " Mais ações" at bounding box center [641, 107] width 43 height 18
click at [611, 109] on div "alarm_off Não compareceu" at bounding box center [598, 107] width 43 height 18
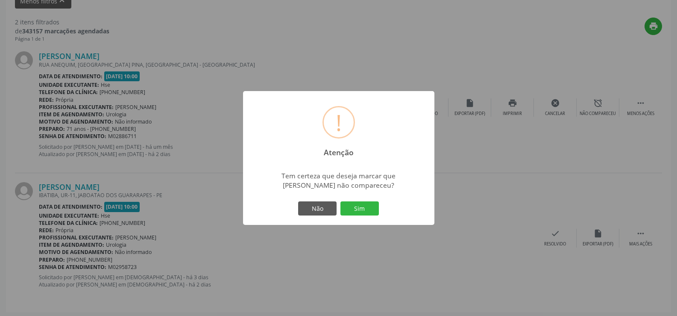
click at [356, 209] on button "Sim" at bounding box center [360, 208] width 38 height 15
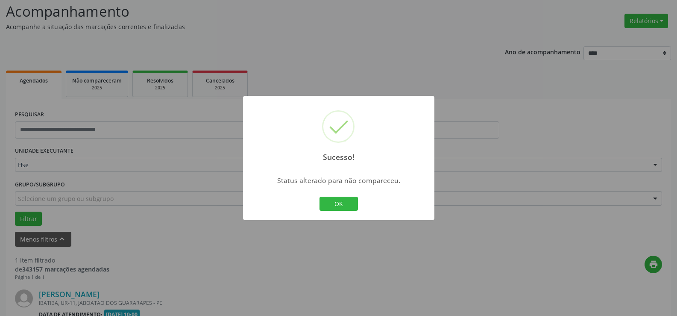
scroll to position [167, 0]
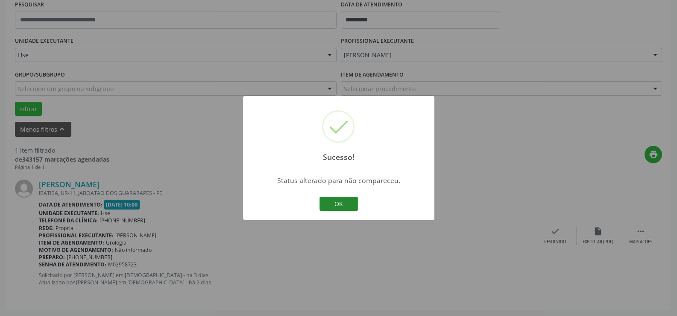
click at [351, 203] on button "OK" at bounding box center [339, 204] width 38 height 15
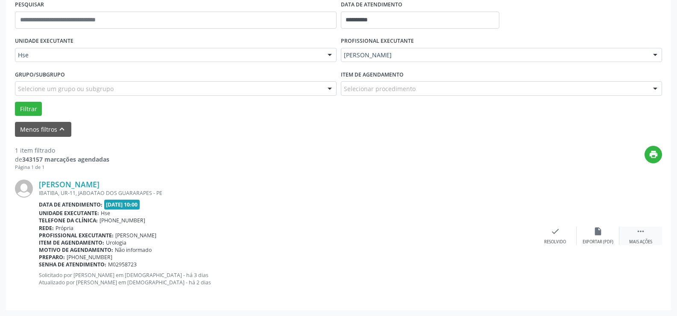
click at [643, 233] on icon "" at bounding box center [640, 231] width 9 height 9
click at [604, 234] on div "alarm_off Não compareceu" at bounding box center [598, 236] width 43 height 18
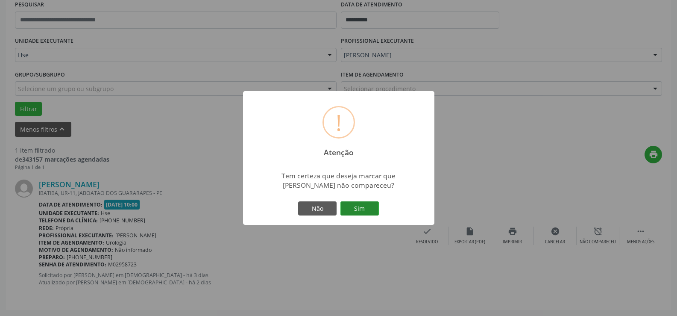
click at [368, 204] on button "Sim" at bounding box center [360, 208] width 38 height 15
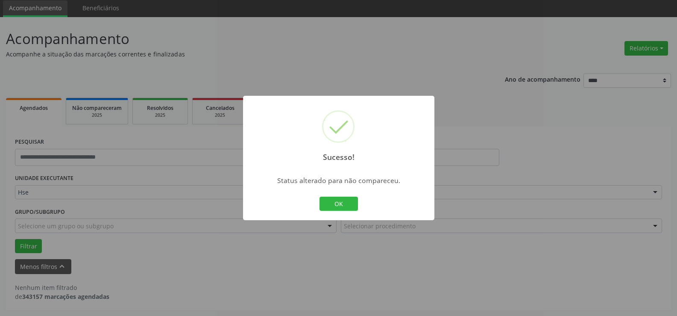
scroll to position [30, 0]
click at [338, 200] on button "OK" at bounding box center [339, 204] width 38 height 15
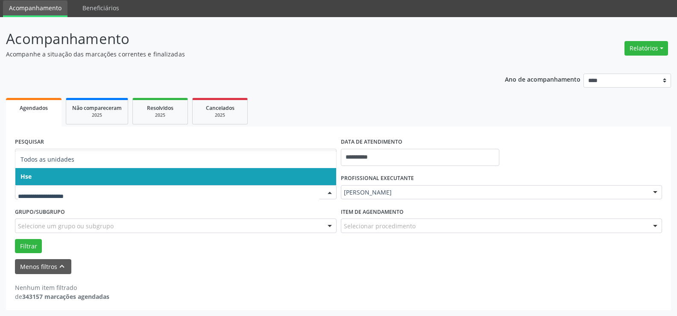
click at [76, 182] on span "Hse" at bounding box center [175, 176] width 321 height 17
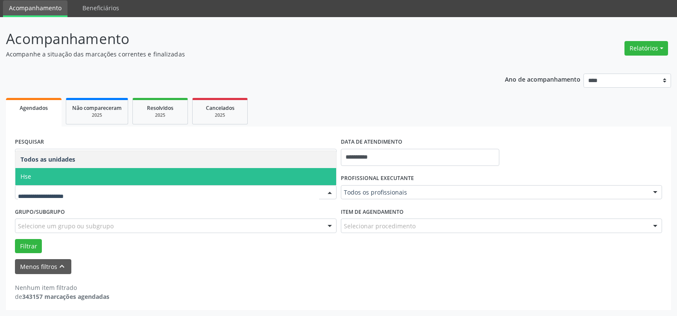
click at [67, 177] on span "Hse" at bounding box center [175, 176] width 321 height 17
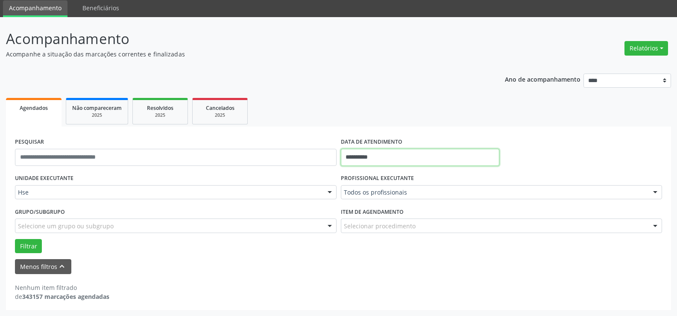
click at [410, 150] on input "**********" at bounding box center [420, 157] width 159 height 17
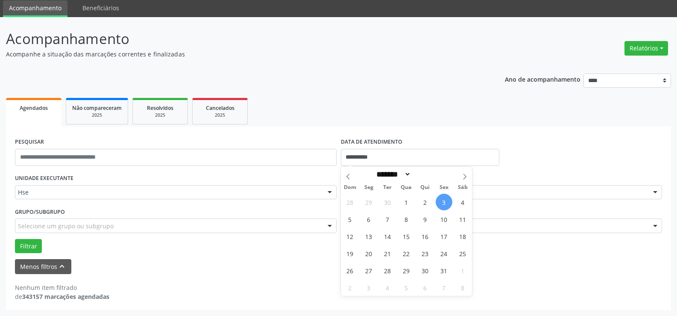
click at [443, 203] on span "3" at bounding box center [444, 202] width 17 height 17
type input "**********"
click at [443, 203] on span "3" at bounding box center [444, 202] width 17 height 17
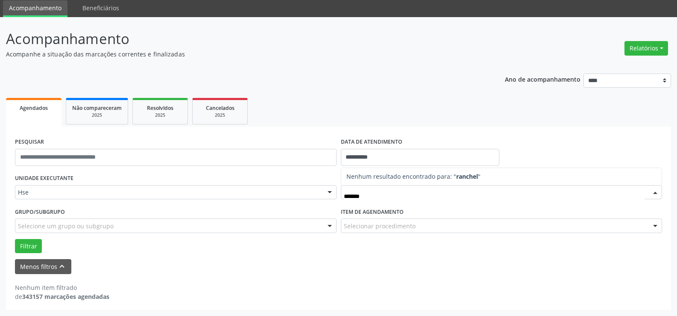
type input "*******"
click at [559, 278] on div "Nenhum item filtrado de 343157 marcações agendadas" at bounding box center [339, 287] width 648 height 27
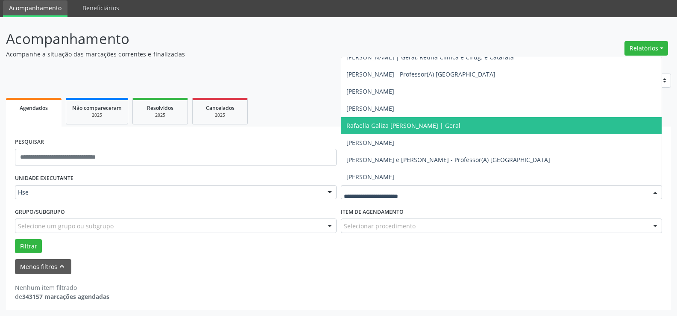
scroll to position [5300, 0]
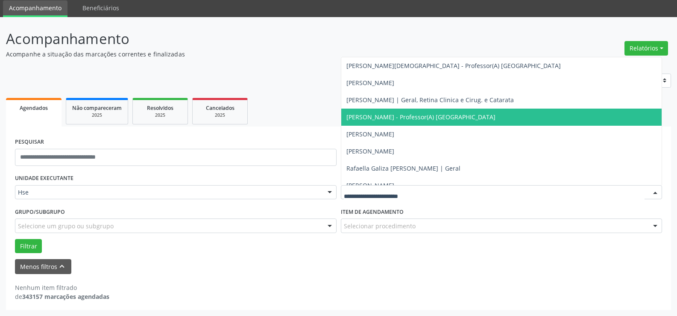
click at [407, 115] on span "[PERSON_NAME] - Professor(A) [GEOGRAPHIC_DATA]" at bounding box center [421, 117] width 149 height 8
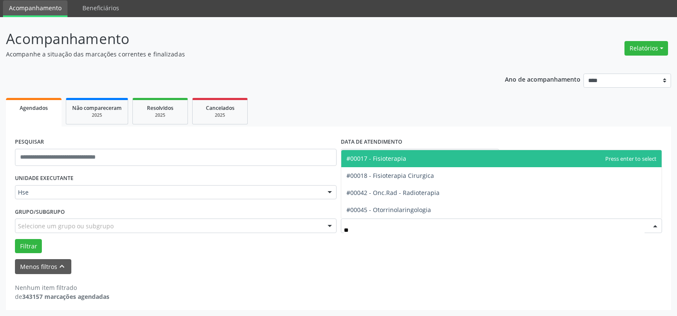
type input "***"
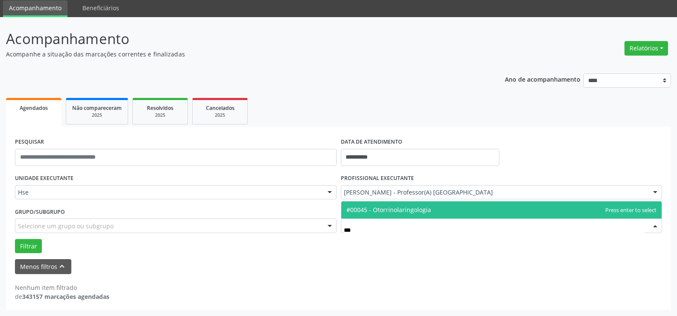
click at [427, 215] on span "#00045 - Otorrinolaringologia" at bounding box center [501, 209] width 321 height 17
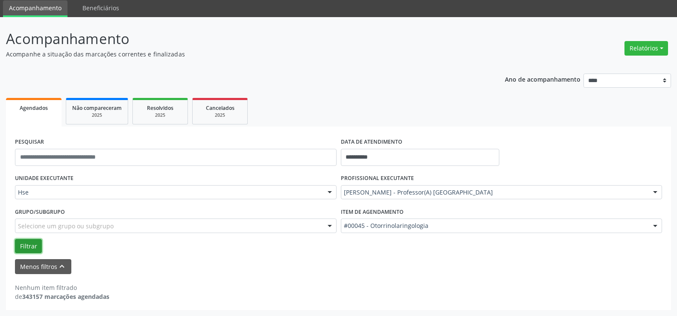
click at [26, 245] on button "Filtrar" at bounding box center [28, 246] width 27 height 15
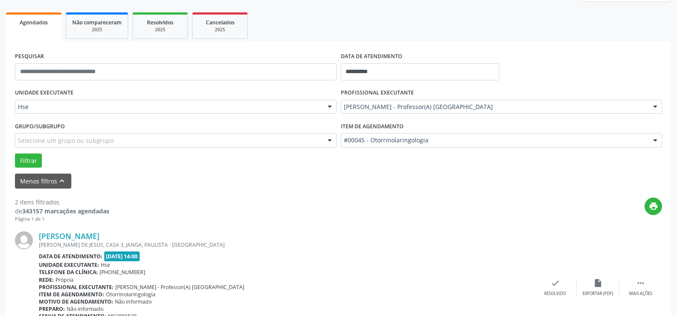
scroll to position [158, 0]
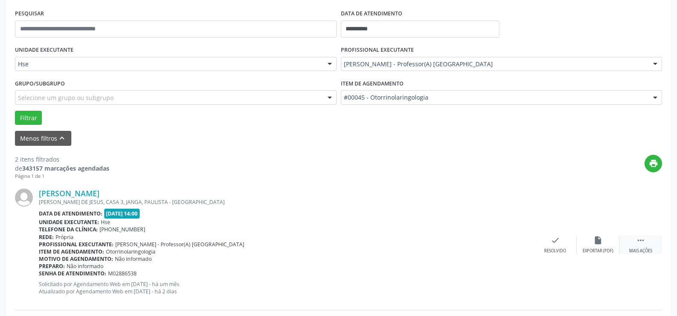
click at [644, 244] on icon "" at bounding box center [640, 240] width 9 height 9
click at [598, 247] on div "alarm_off Não compareceu" at bounding box center [598, 245] width 43 height 18
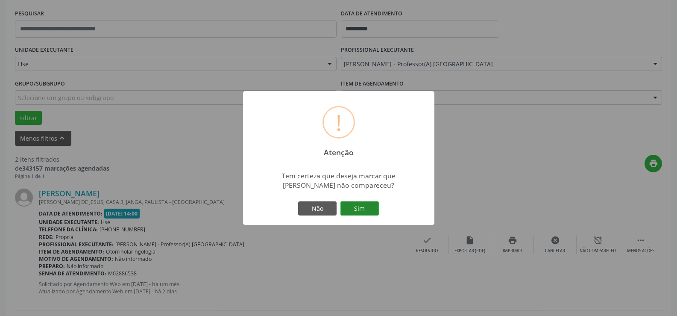
click at [364, 215] on button "Sim" at bounding box center [360, 208] width 38 height 15
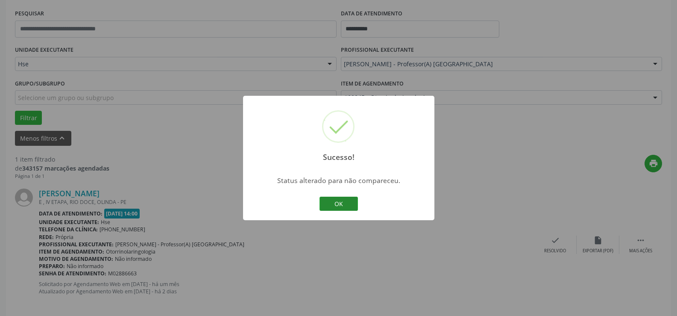
click at [349, 205] on button "OK" at bounding box center [339, 204] width 38 height 15
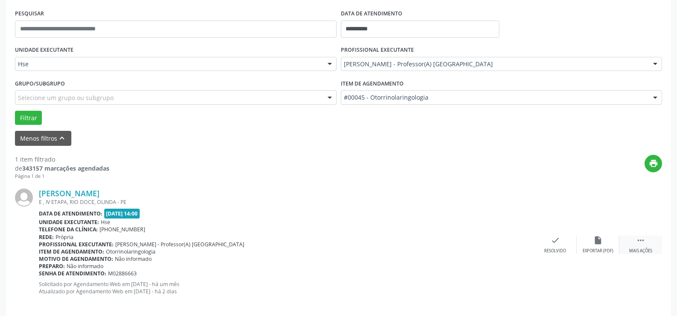
click at [646, 251] on div "Mais ações" at bounding box center [641, 251] width 23 height 6
click at [591, 241] on div "alarm_off Não compareceu" at bounding box center [598, 245] width 43 height 18
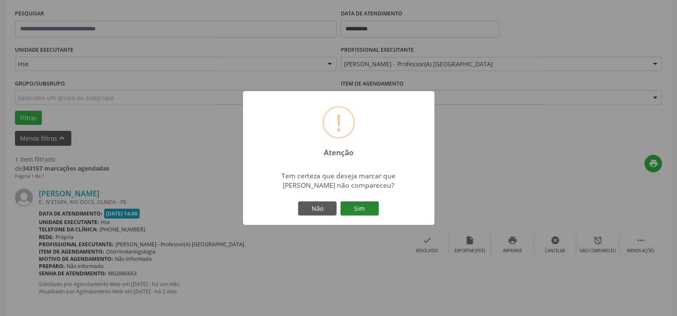
click at [361, 207] on button "Sim" at bounding box center [360, 208] width 38 height 15
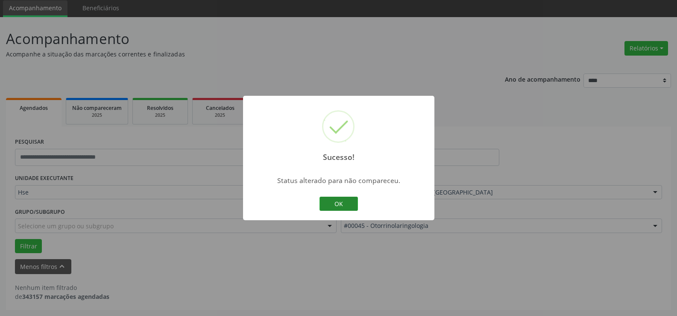
scroll to position [30, 0]
click at [335, 205] on button "OK" at bounding box center [339, 204] width 38 height 15
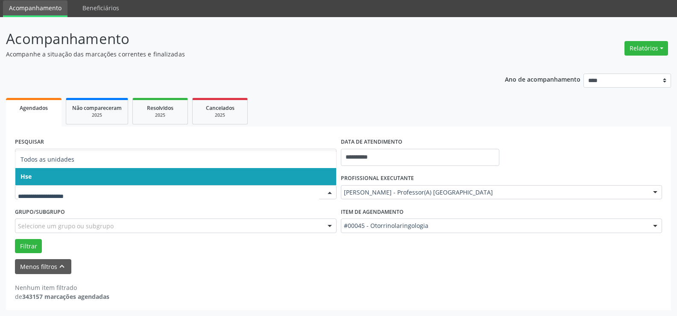
click at [66, 177] on span "Hse" at bounding box center [175, 176] width 321 height 17
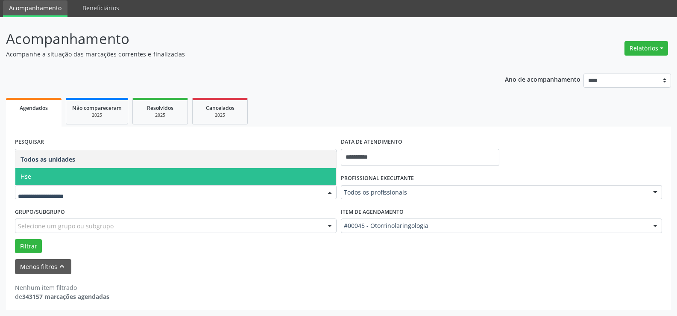
click at [56, 179] on span "Hse" at bounding box center [175, 176] width 321 height 17
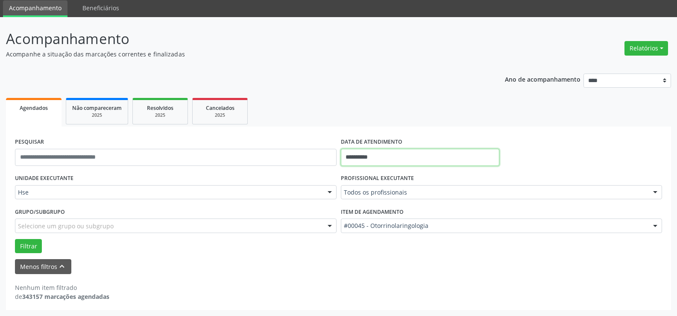
click at [390, 154] on input "**********" at bounding box center [420, 157] width 159 height 17
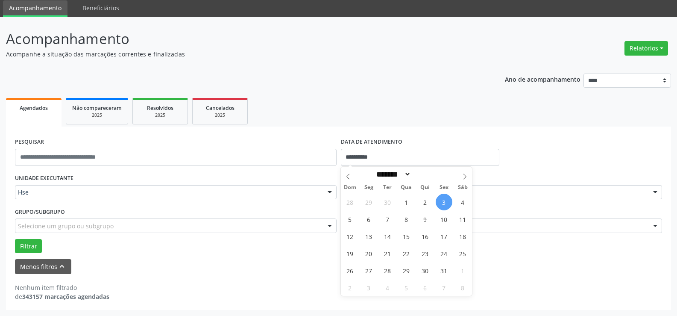
click at [448, 204] on span "3" at bounding box center [444, 202] width 17 height 17
type input "**********"
click at [448, 204] on span "3" at bounding box center [444, 202] width 17 height 17
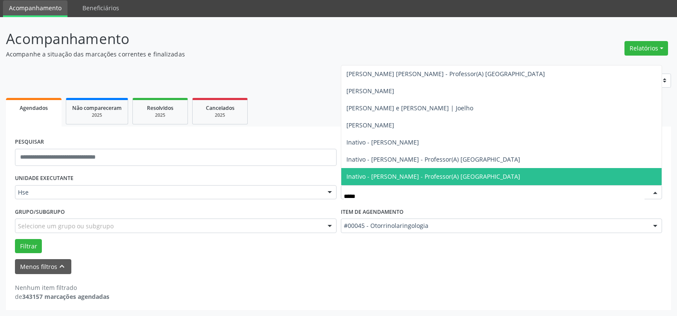
scroll to position [0, 0]
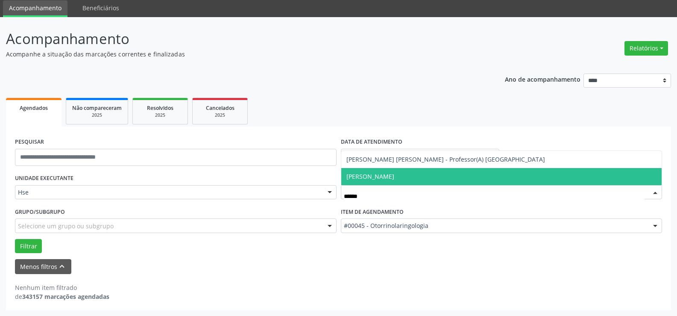
type input "*******"
click at [383, 177] on span "[PERSON_NAME]" at bounding box center [371, 176] width 48 height 8
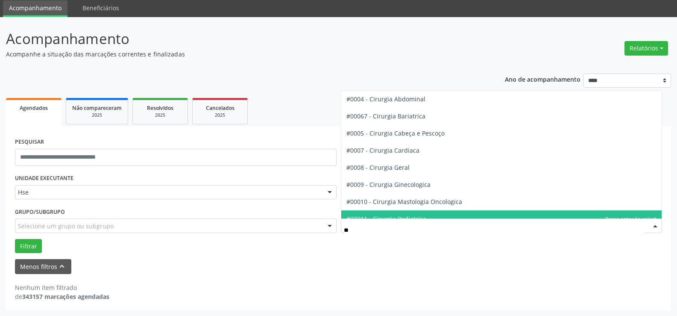
type input "***"
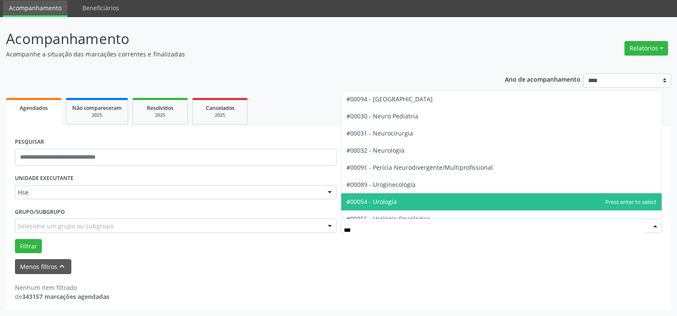
click at [400, 203] on span "#00054 - Urologia" at bounding box center [501, 201] width 321 height 17
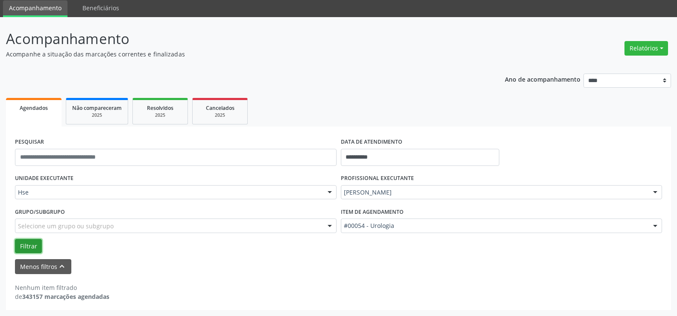
click at [23, 245] on button "Filtrar" at bounding box center [28, 246] width 27 height 15
click at [404, 72] on div "**********" at bounding box center [338, 189] width 665 height 242
